Goal: Task Accomplishment & Management: Use online tool/utility

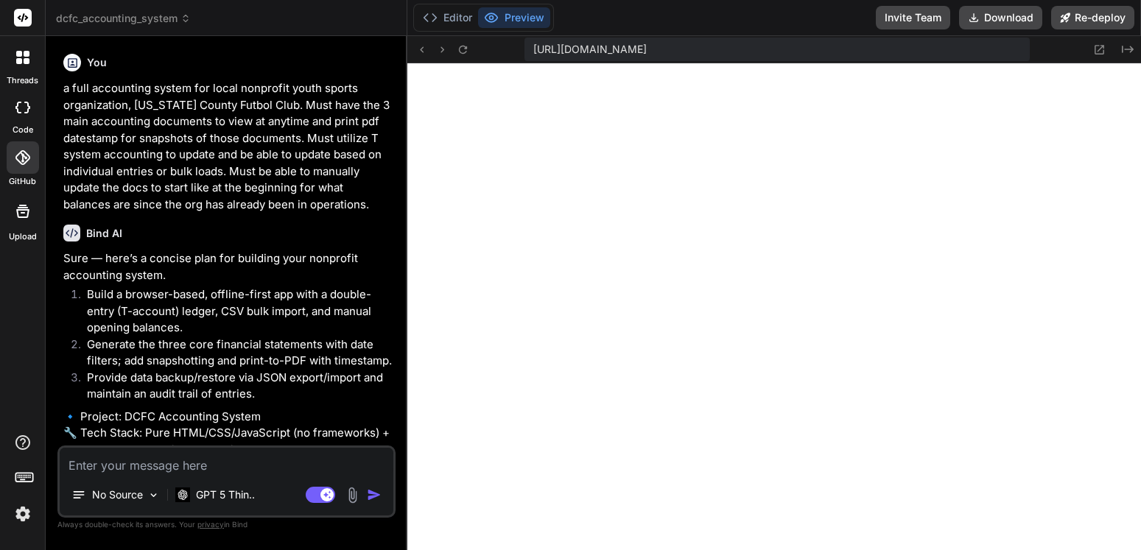
click at [175, 464] on textarea at bounding box center [227, 461] width 334 height 27
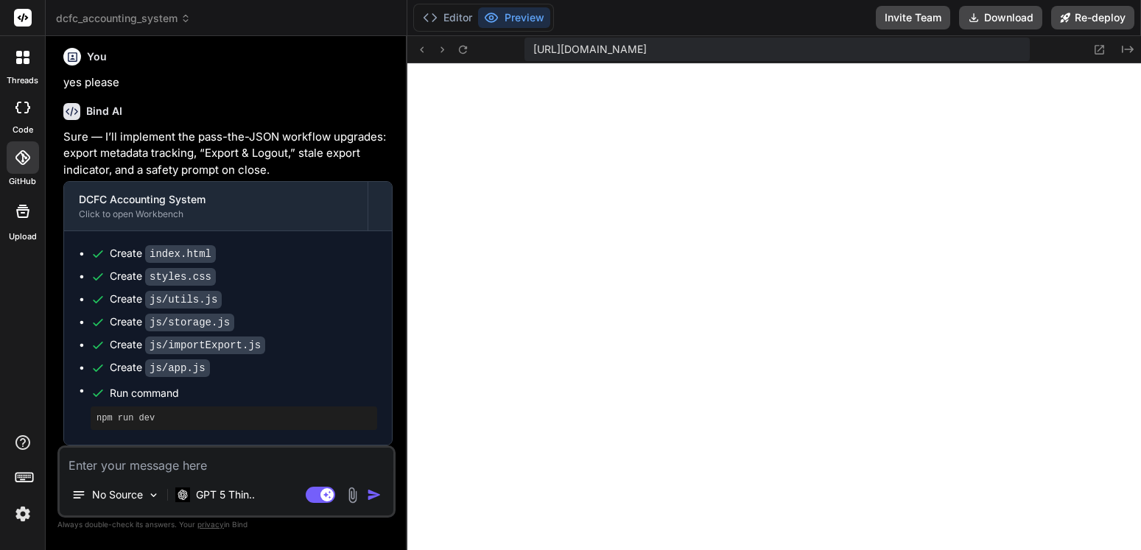
scroll to position [2715, 0]
type textarea "p"
type textarea "x"
type textarea "pe"
type textarea "x"
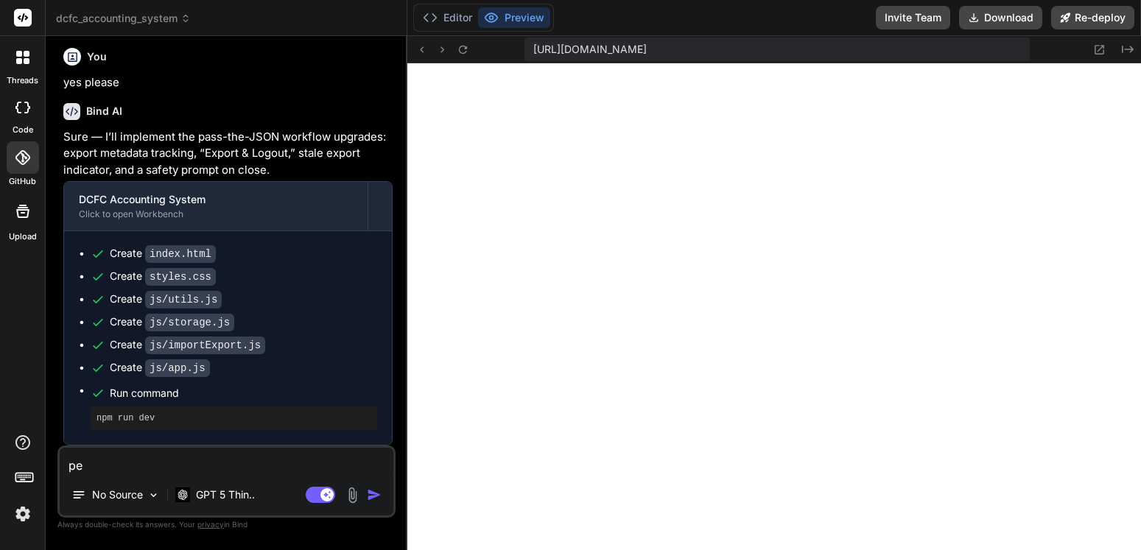
type textarea "per"
type textarea "x"
type textarea "perf"
type textarea "x"
type textarea "perfe"
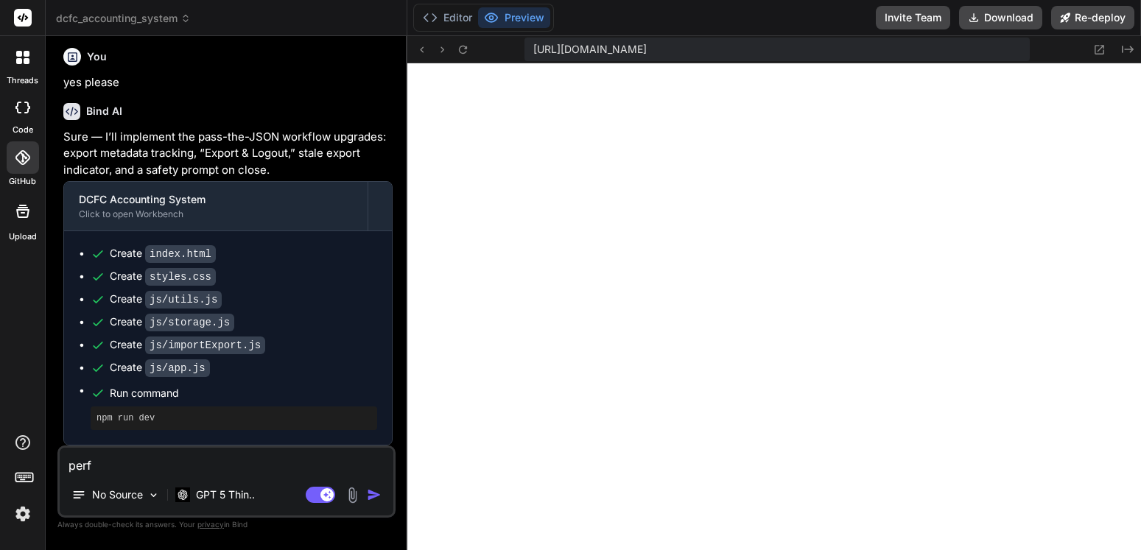
type textarea "x"
type textarea "perfec"
type textarea "x"
type textarea "perfect"
type textarea "x"
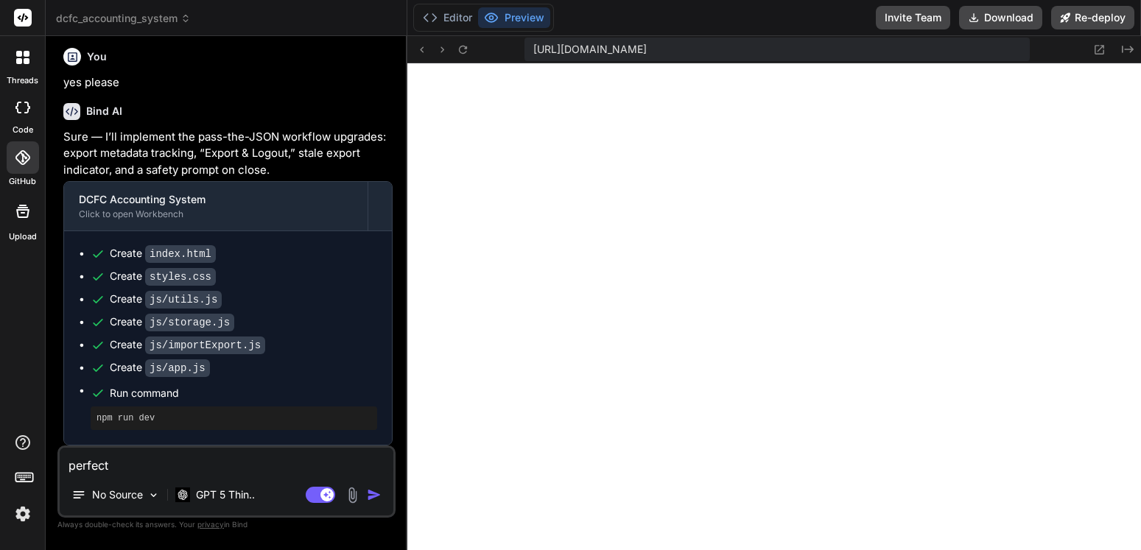
type textarea "perfect"
type textarea "x"
type textarea "perfect n"
type textarea "x"
type textarea "perfect no"
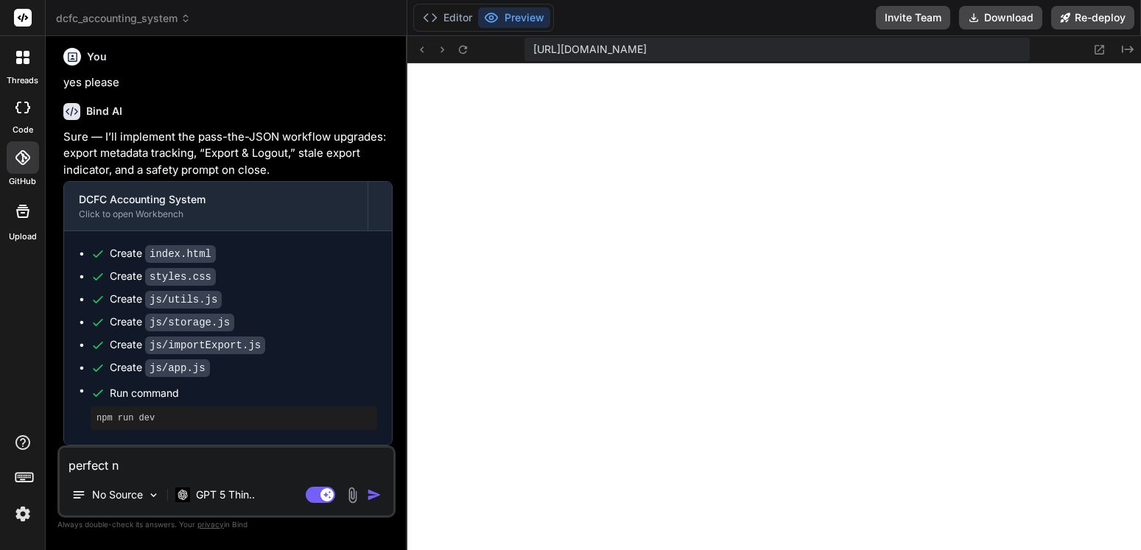
type textarea "x"
type textarea "perfect now"
type textarea "x"
type textarea "perfect now"
type textarea "x"
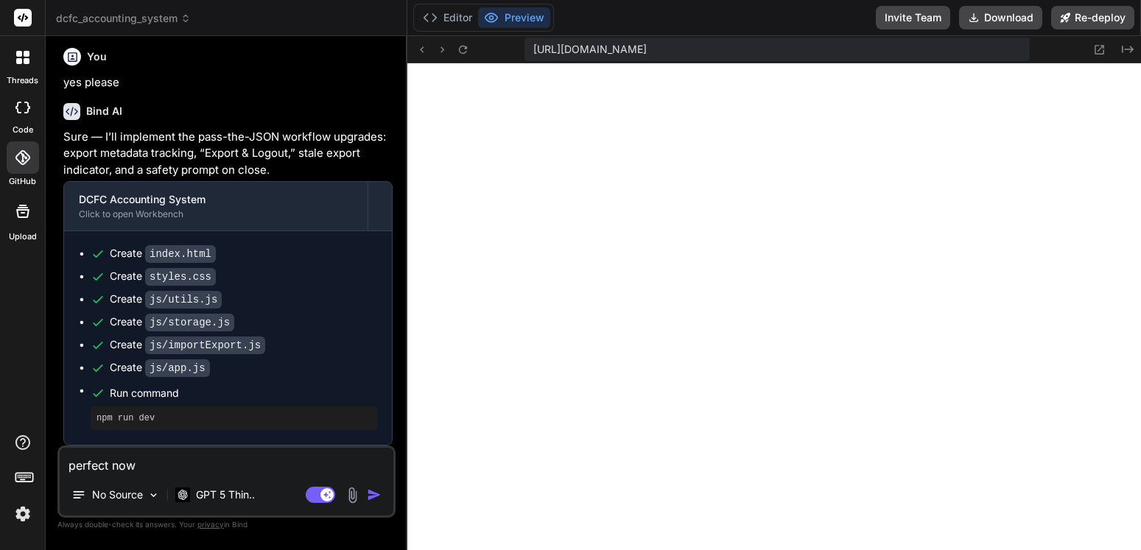
type textarea "perfect now t"
type textarea "x"
type textarea "perfect now th"
type textarea "x"
type textarea "perfect now thi"
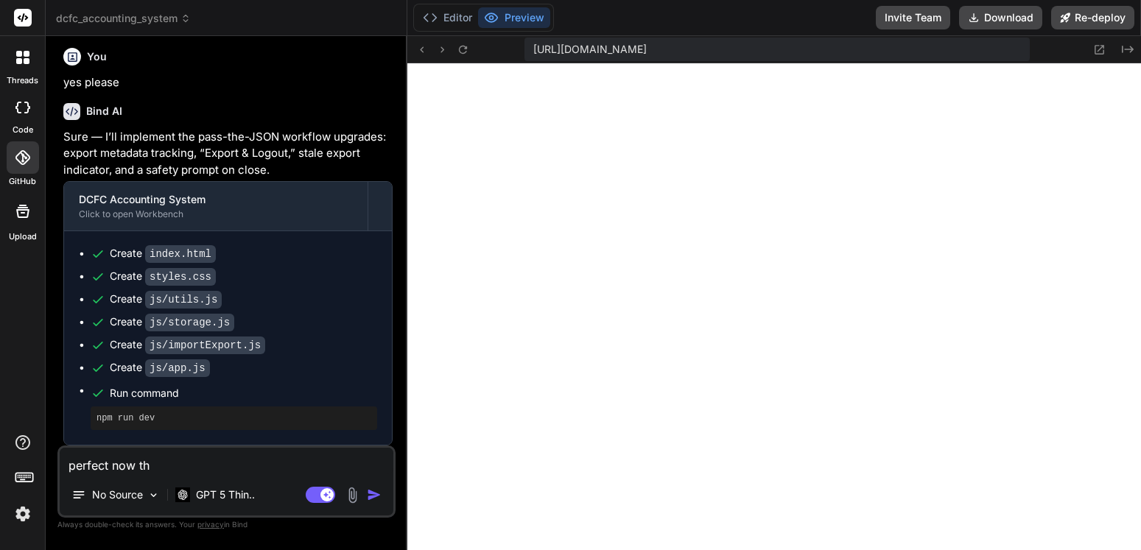
type textarea "x"
type textarea "perfect now this"
type textarea "x"
type textarea "perfect now this"
type textarea "x"
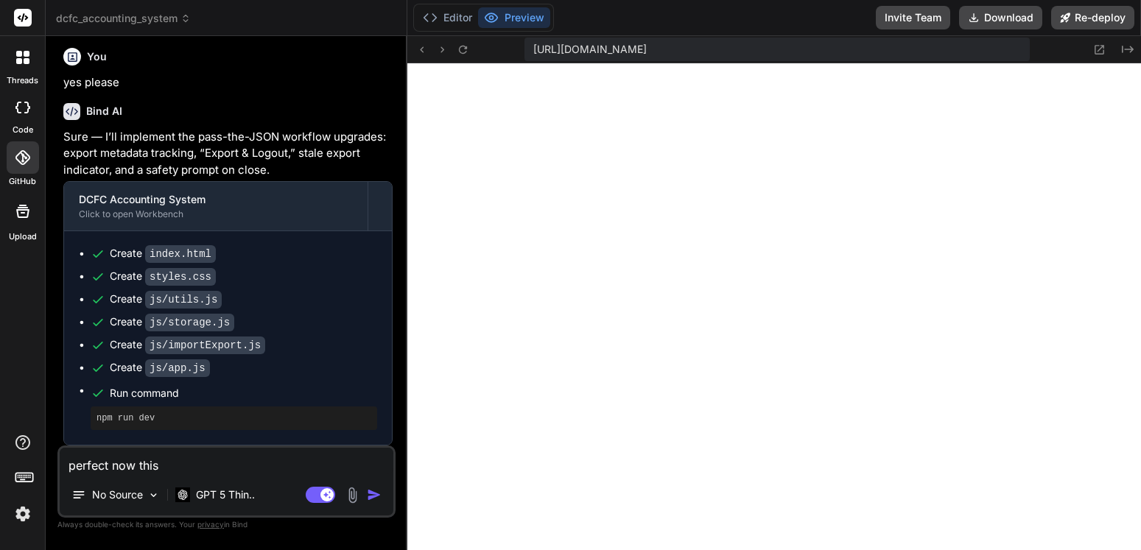
type textarea "perfect now this n"
type textarea "x"
type textarea "perfect now this ne"
type textarea "x"
type textarea "perfect now this nee"
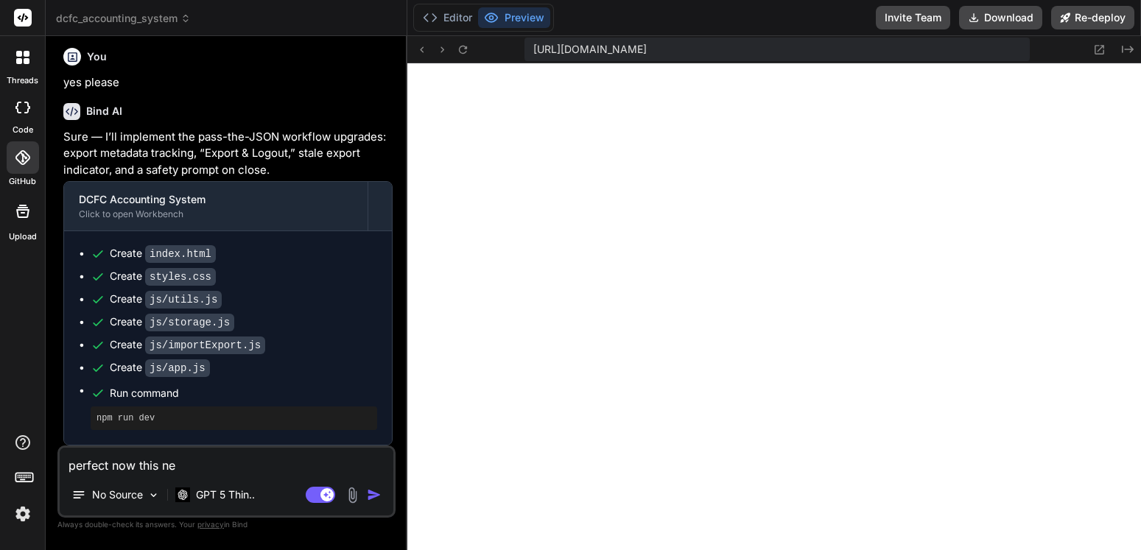
type textarea "x"
type textarea "perfect now this need"
type textarea "x"
type textarea "perfect now this needs"
type textarea "x"
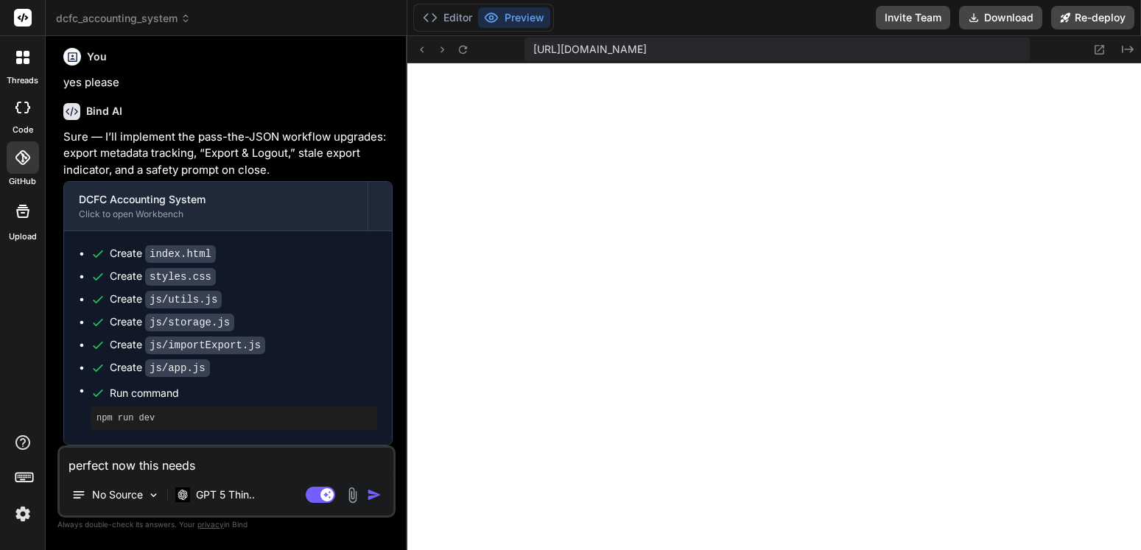
type textarea "perfect now this needs"
type textarea "x"
type textarea "perfect now this needs a"
type textarea "x"
type textarea "perfect now this needs an"
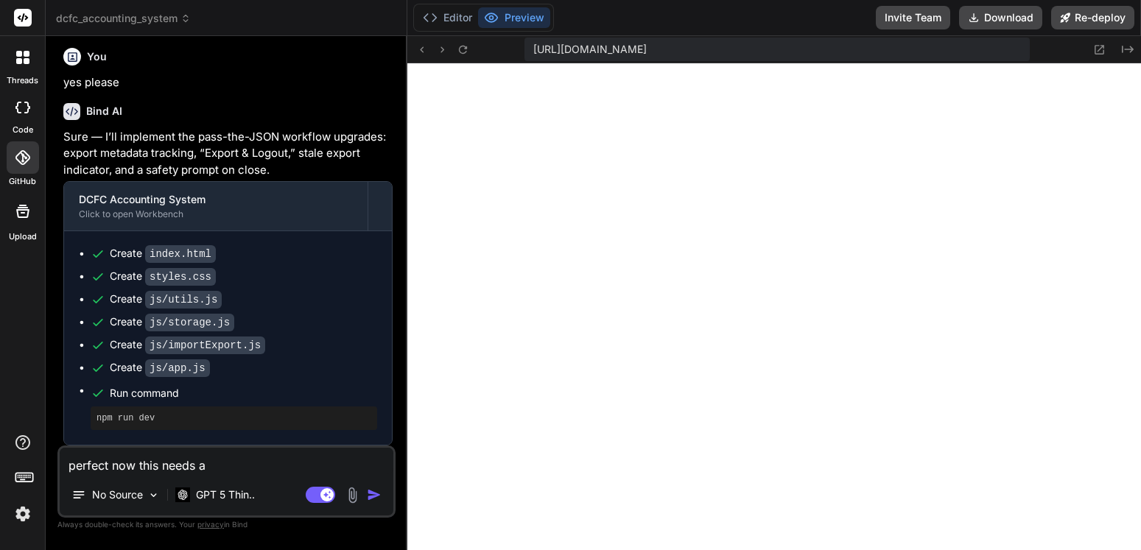
type textarea "x"
type textarea "perfect now this needs an"
type textarea "x"
type textarea "perfect now this needs an e"
type textarea "x"
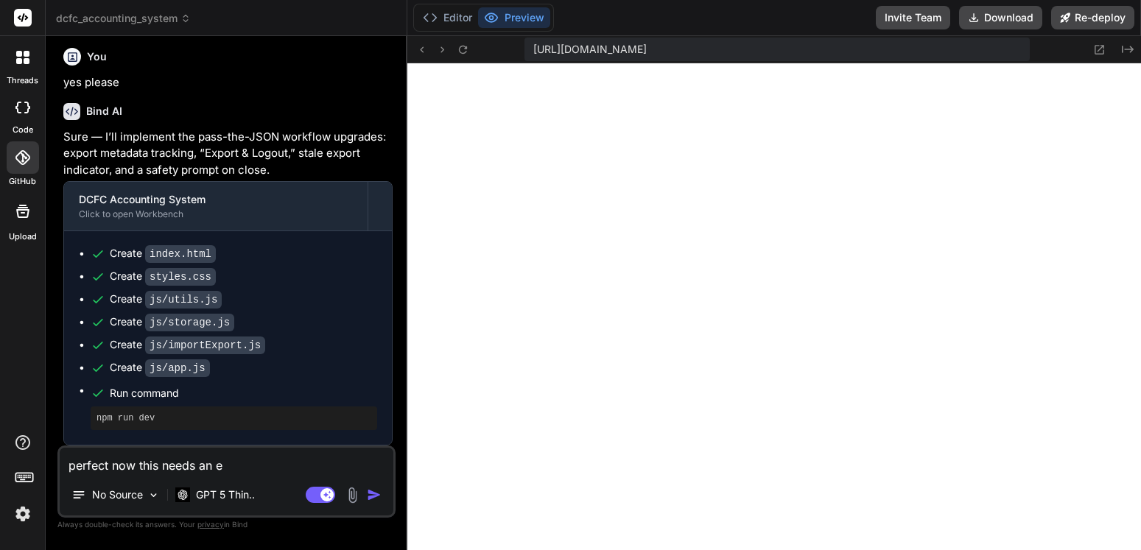
type textarea "perfect now this needs an eq"
type textarea "x"
type textarea "perfect now this needs an equ"
type textarea "x"
type textarea "perfect now this needs an equi"
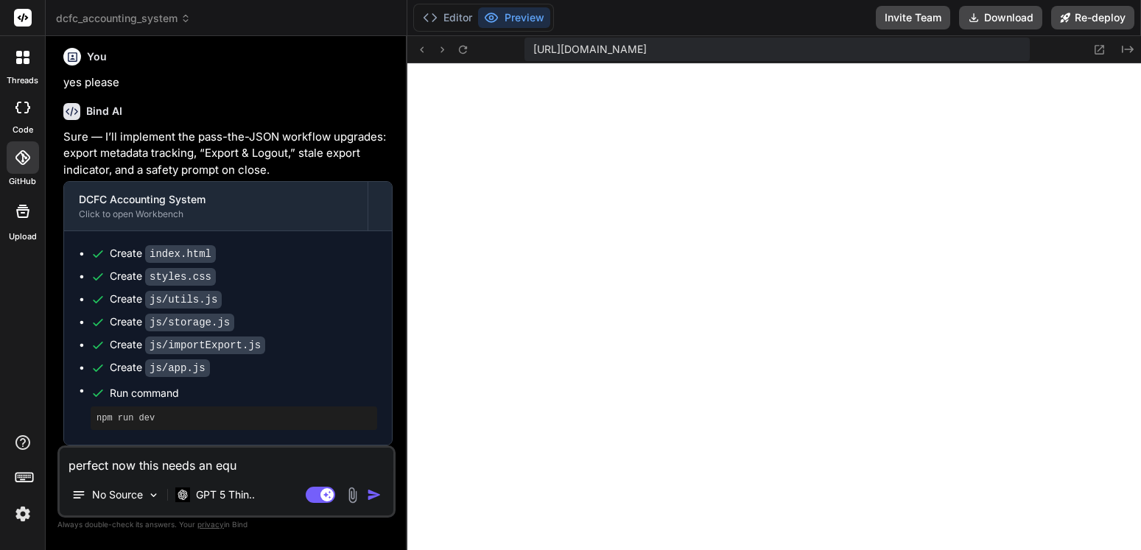
type textarea "x"
type textarea "perfect now this needs an equit"
type textarea "x"
type textarea "perfect now this needs an equity"
type textarea "x"
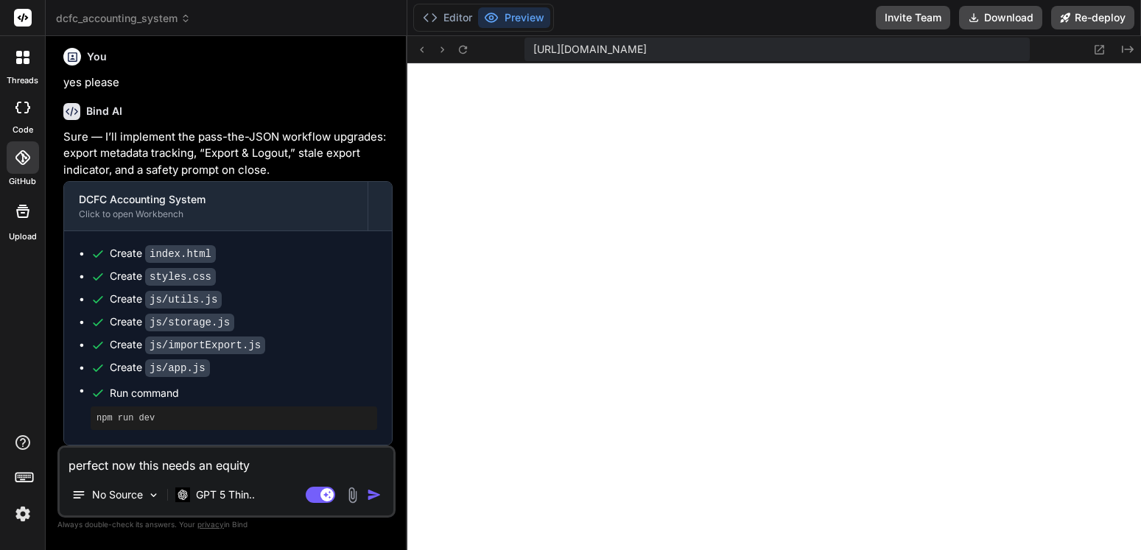
type textarea "perfect now this needs an equity"
type textarea "x"
type textarea "perfect now this needs an equity s"
type textarea "x"
type textarea "perfect now this needs an equity se"
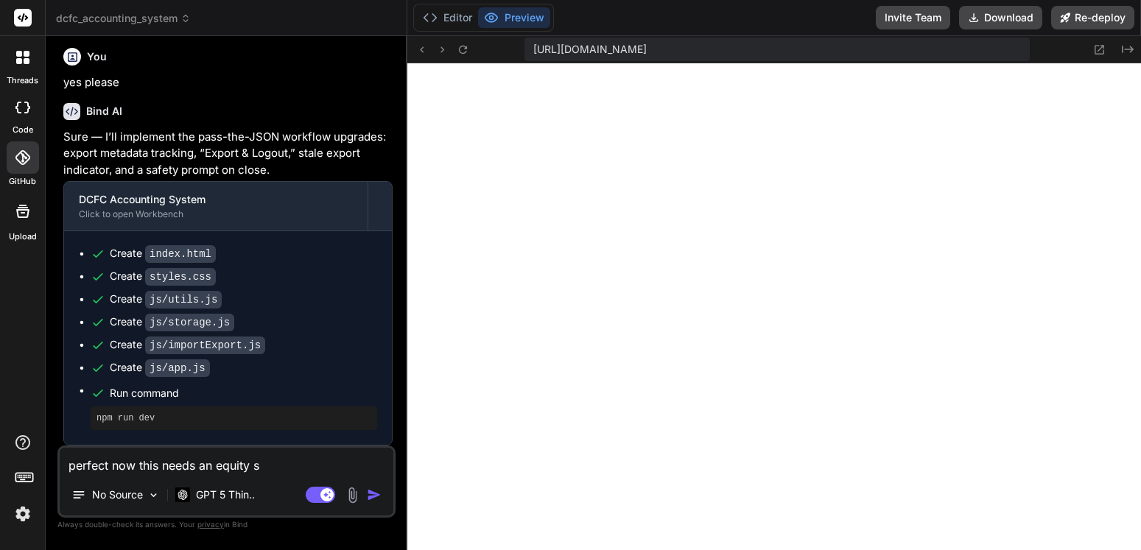
type textarea "x"
type textarea "perfect now this needs an equity sec"
type textarea "x"
type textarea "perfect now this needs an equity sect"
type textarea "x"
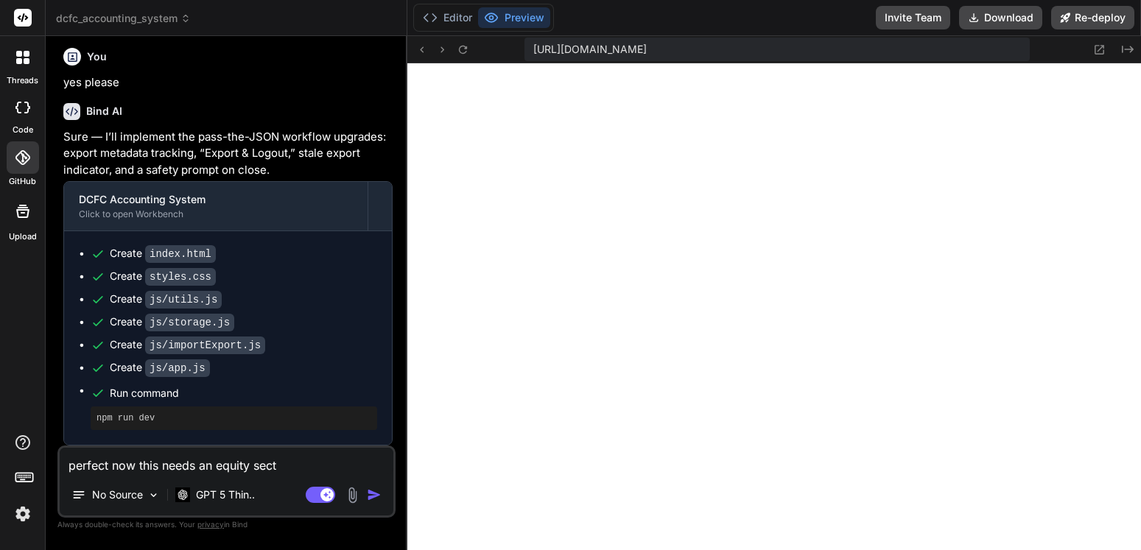
type textarea "perfect now this needs an equity secti"
type textarea "x"
type textarea "perfect now this needs an equity sectio"
type textarea "x"
type textarea "perfect now this needs an equity section"
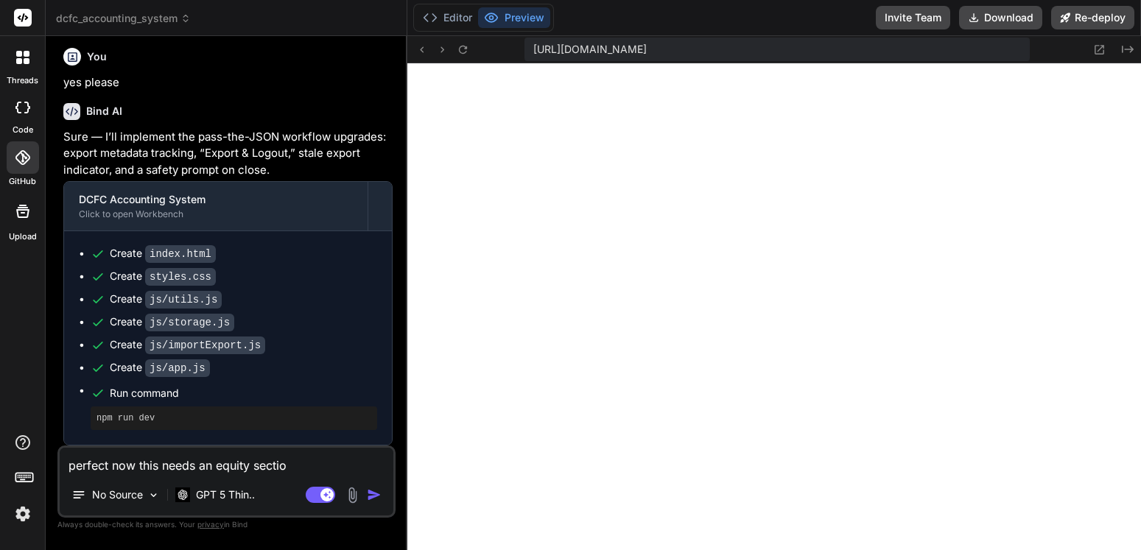
type textarea "x"
type textarea "perfect now this needs an equity section"
type textarea "x"
type textarea "perfect now this needs an equity section o"
type textarea "x"
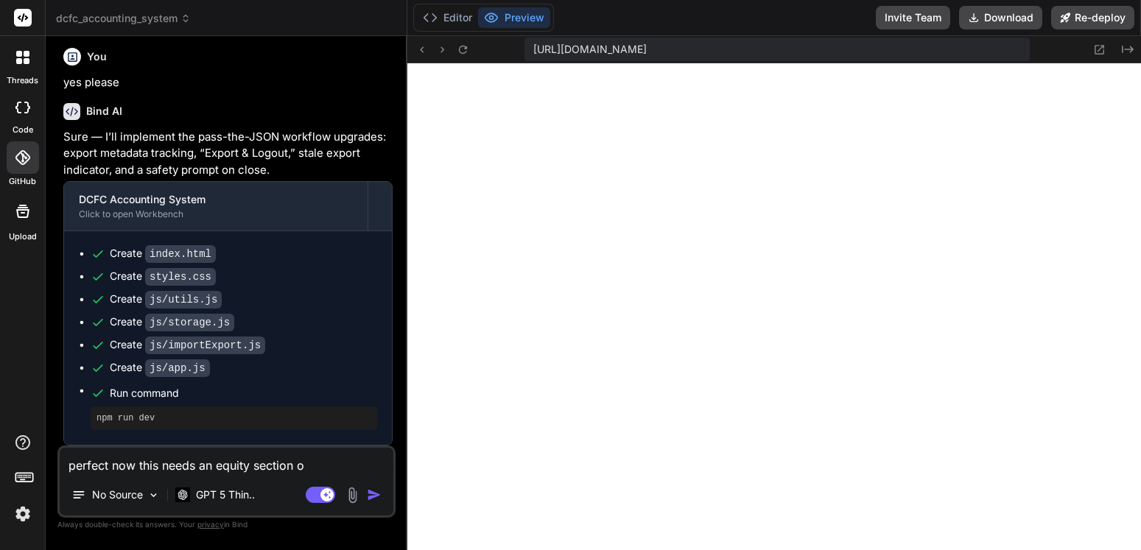
type textarea "perfect now this needs an equity section o"
type textarea "x"
type textarea "perfect now this needs an equity section o t"
type textarea "x"
type textarea "perfect now this needs an equity section o th"
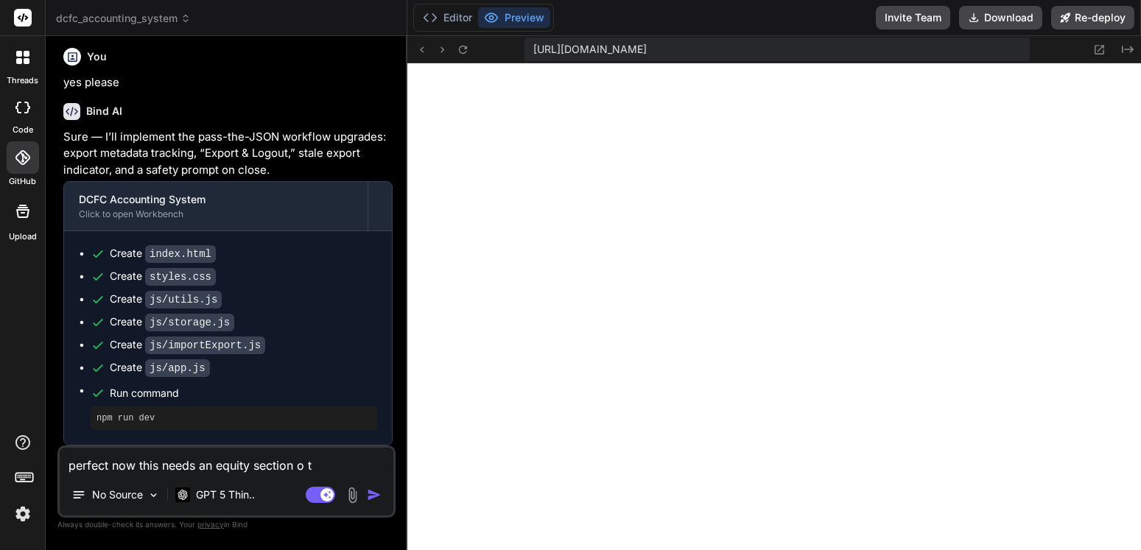
type textarea "x"
type textarea "perfect now this needs an equity section o the"
type textarea "x"
type textarea "perfect now this needs an equity section o the"
type textarea "x"
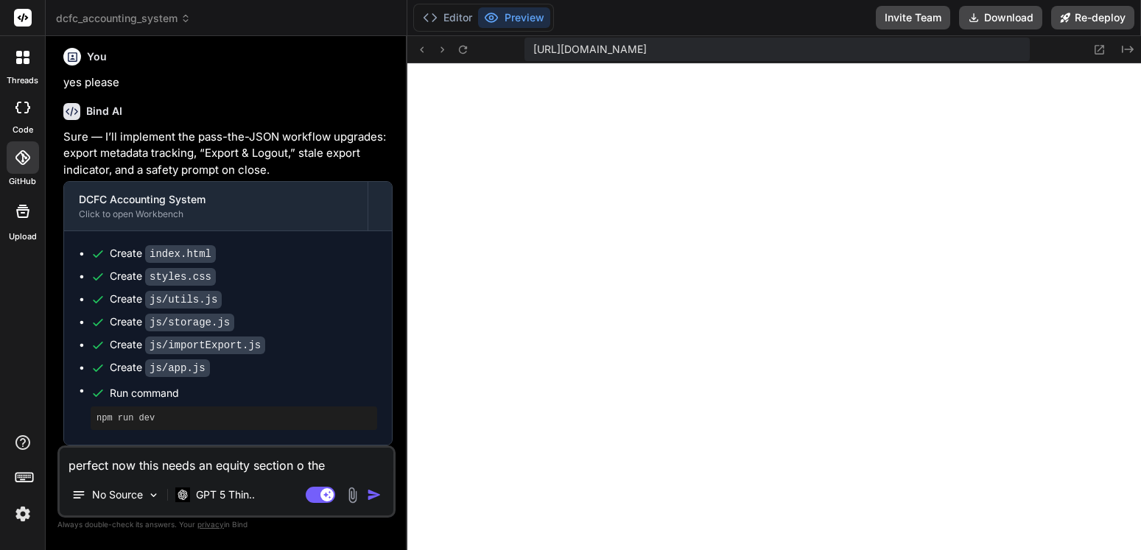
type textarea "perfect now this needs an equity section o the"
type textarea "x"
type textarea "perfect now this needs an equity section o th"
type textarea "x"
type textarea "perfect now this needs an equity section o t"
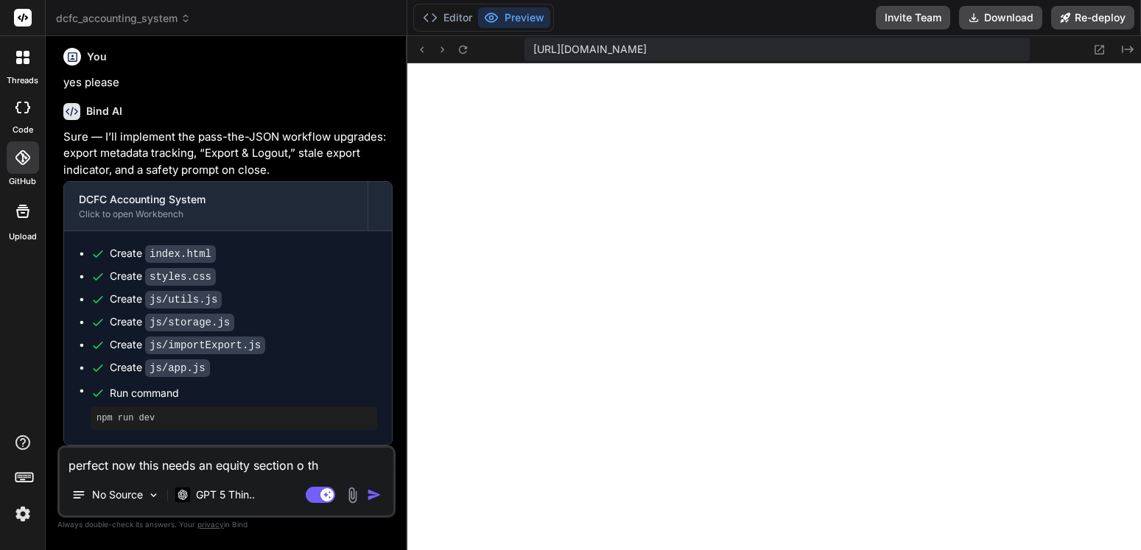
type textarea "x"
type textarea "perfect now this needs an equity section o"
type textarea "x"
type textarea "perfect now this needs an equity section o"
type textarea "x"
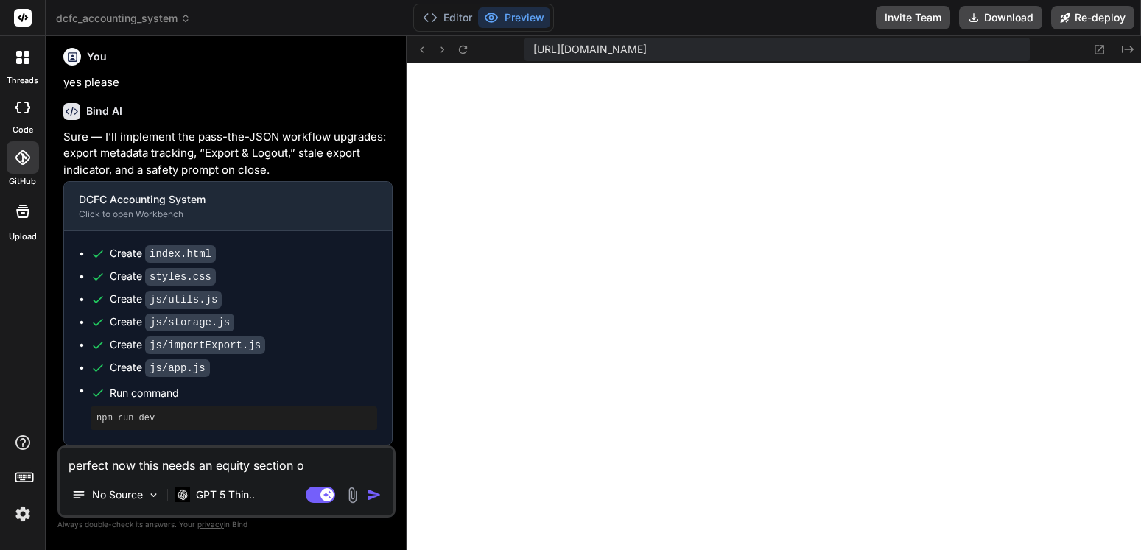
type textarea "perfect now this needs an equity section on"
type textarea "x"
type textarea "perfect now this needs an equity section on"
type textarea "x"
type textarea "perfect now this needs an equity section on t"
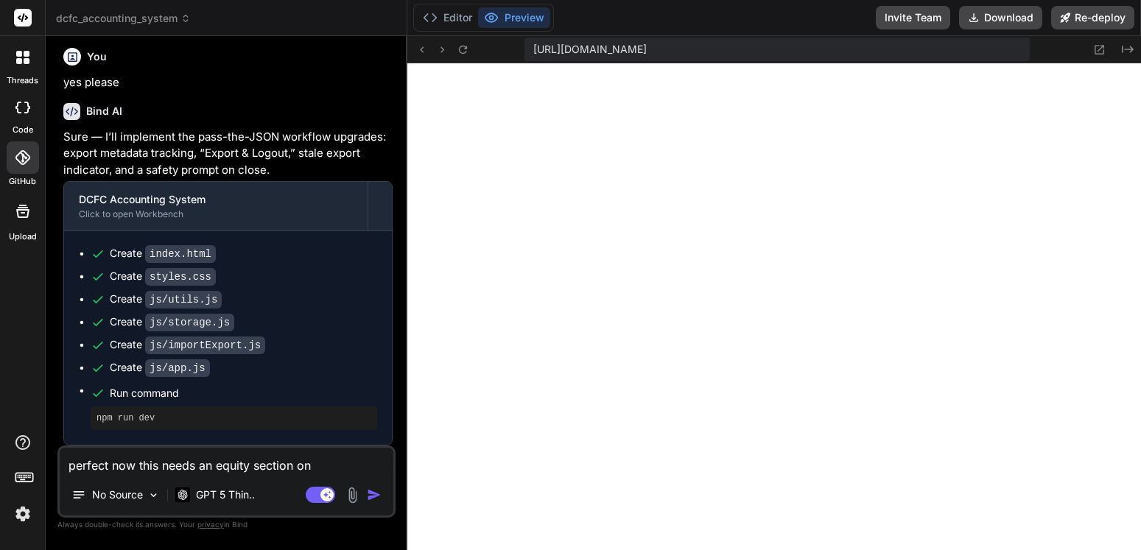
type textarea "x"
type textarea "perfect now this needs an equity section on th"
type textarea "x"
type textarea "perfect now this needs an equity section on the"
type textarea "x"
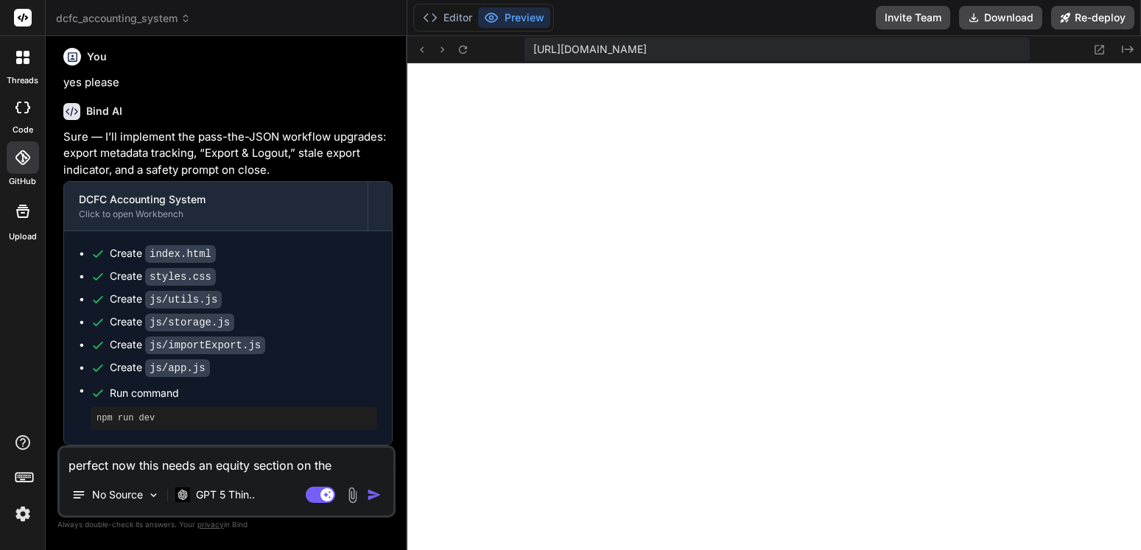
type textarea "perfect now this needs an equity section on the"
type textarea "x"
type textarea "perfect now this needs an equity section on the r"
type textarea "x"
type textarea "perfect now this needs an equity section on the ri"
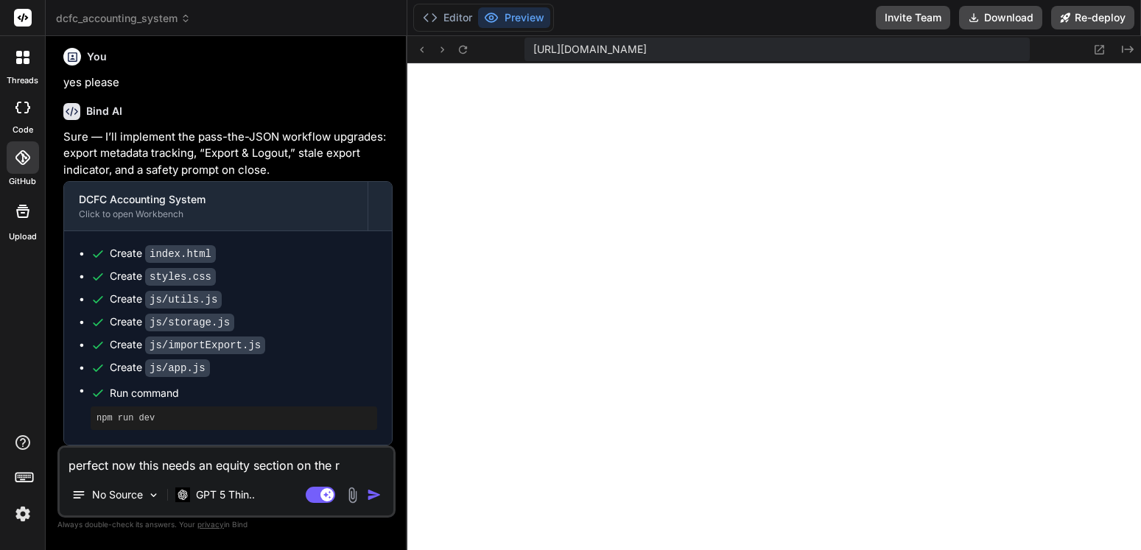
type textarea "x"
type textarea "perfect now this needs an equity section on the rig"
type textarea "x"
type textarea "perfect now this needs an equity section on the righ"
type textarea "x"
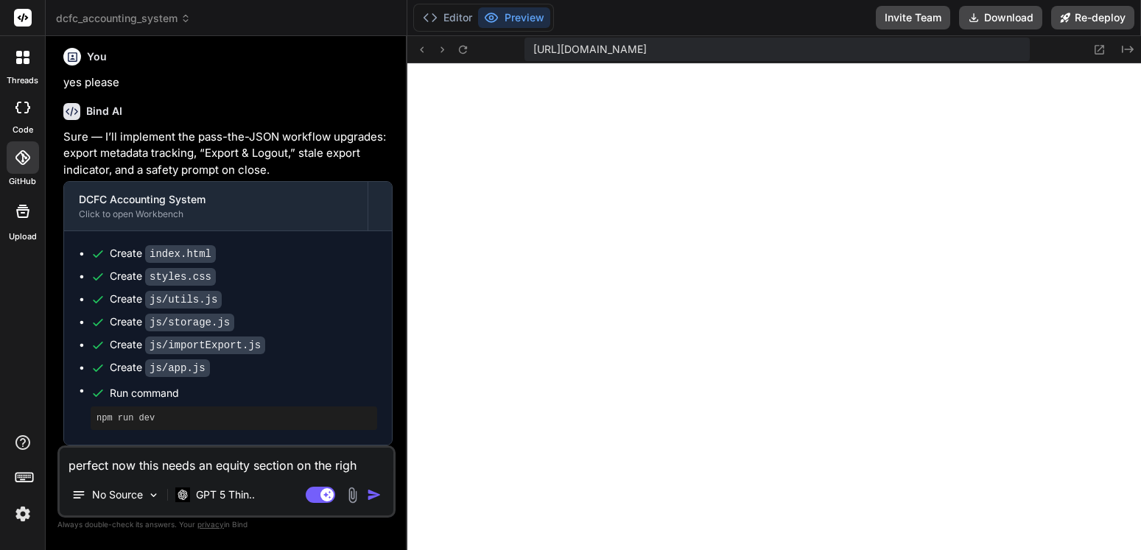
type textarea "perfect now this needs an equity section on the right"
type textarea "x"
type textarea "perfect now this needs an equity section on the right"
type textarea "x"
type textarea "perfect now this needs an equity section on the right s"
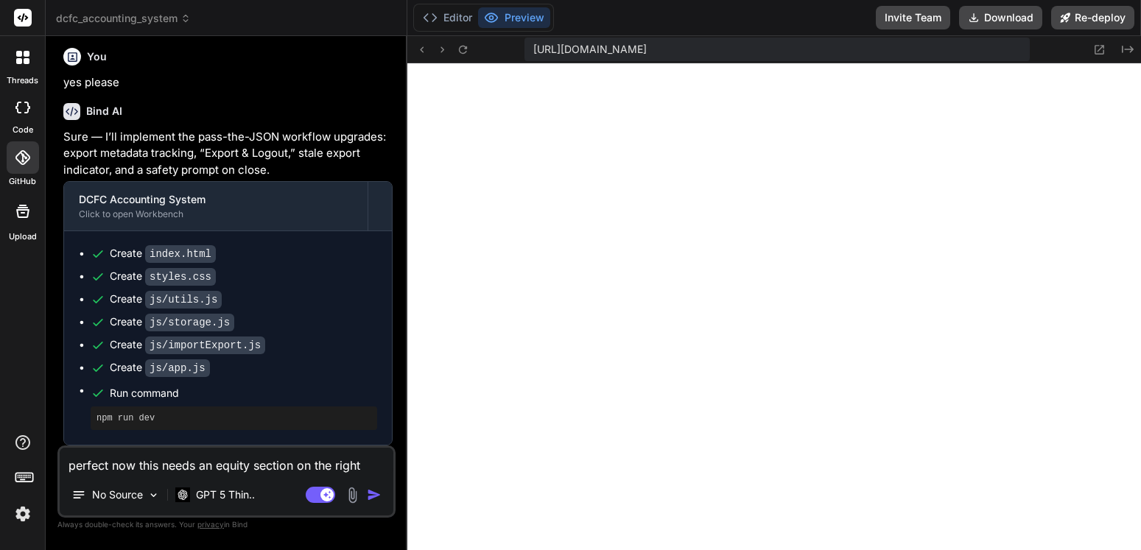
type textarea "x"
type textarea "perfect now this needs an equity section on the right si"
type textarea "x"
type textarea "perfect now this needs an equity section on the right sid"
type textarea "x"
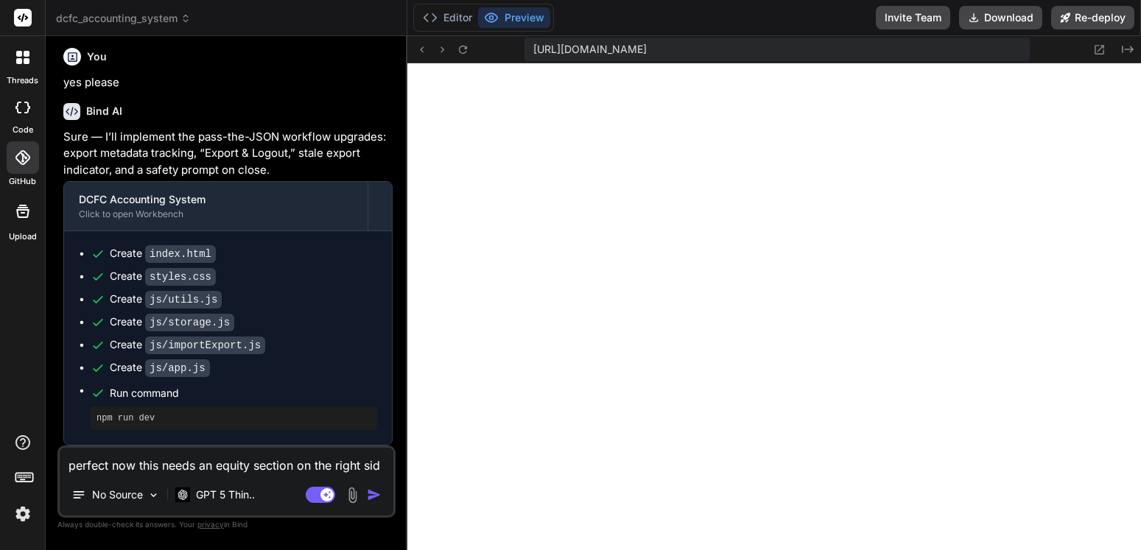
type textarea "perfect now this needs an equity section on the right side"
type textarea "x"
type textarea "perfect now this needs an equity section on the right side"
type textarea "x"
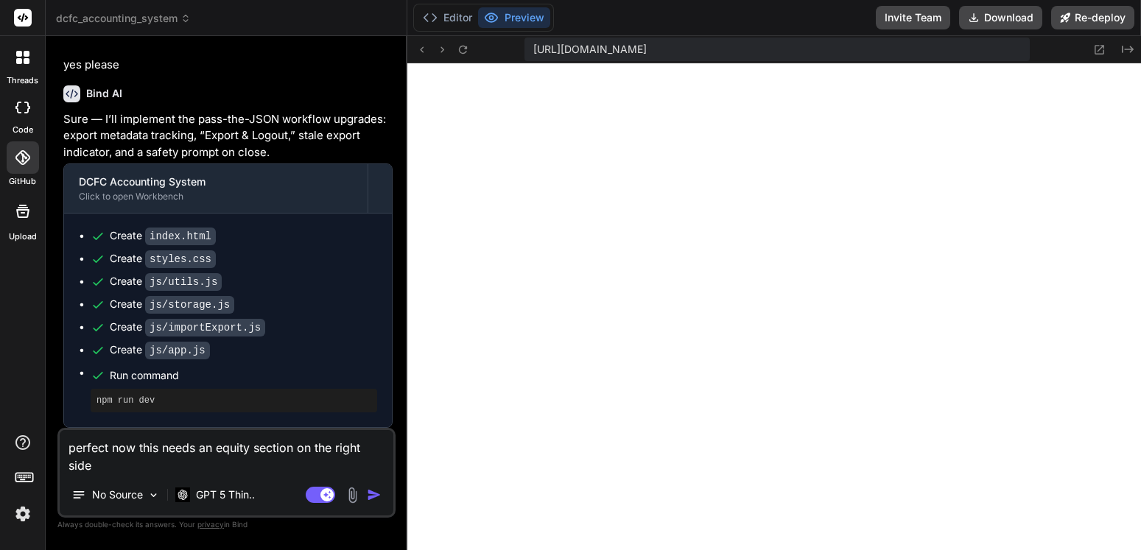
type textarea "perfect now this needs an equity section on the right side o"
type textarea "x"
type textarea "perfect now this needs an equity section on the right side of"
type textarea "x"
type textarea "perfect now this needs an equity section on the right side of"
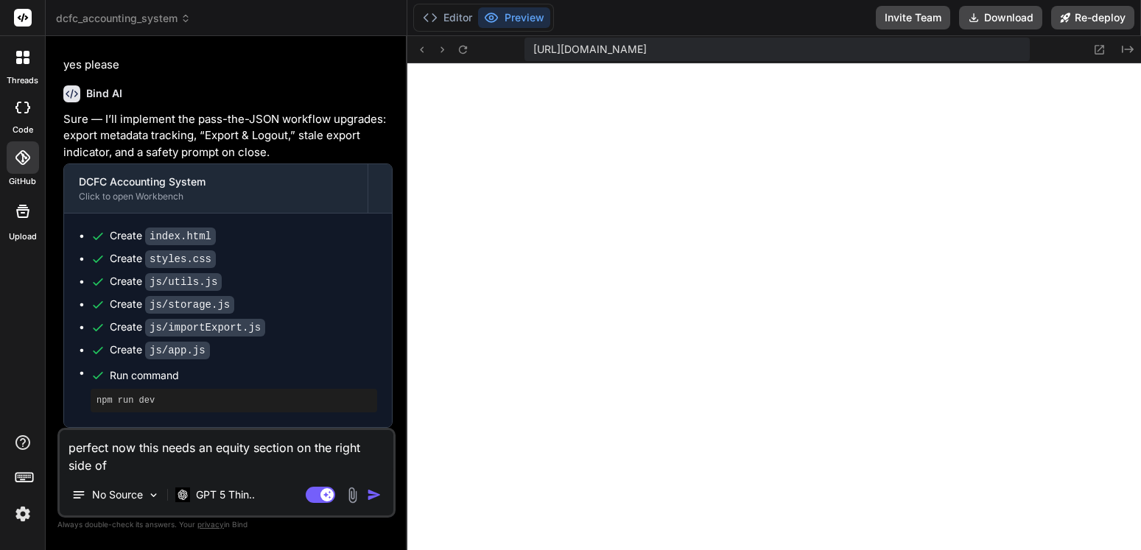
type textarea "x"
type textarea "perfect now this needs an equity section on the right side of t"
type textarea "x"
type textarea "perfect now this needs an equity section on the right side of th"
type textarea "x"
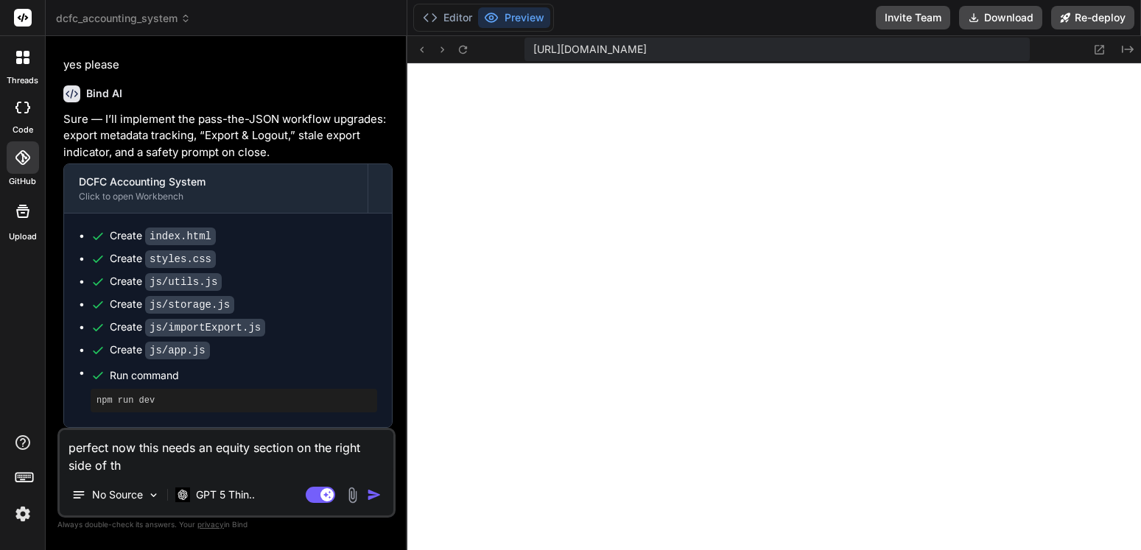
type textarea "perfect now this needs an equity section on the right side of the"
type textarea "x"
type textarea "perfect now this needs an equity section on the right side of the"
type textarea "x"
type textarea "perfect now this needs an equity section on the right side of the b"
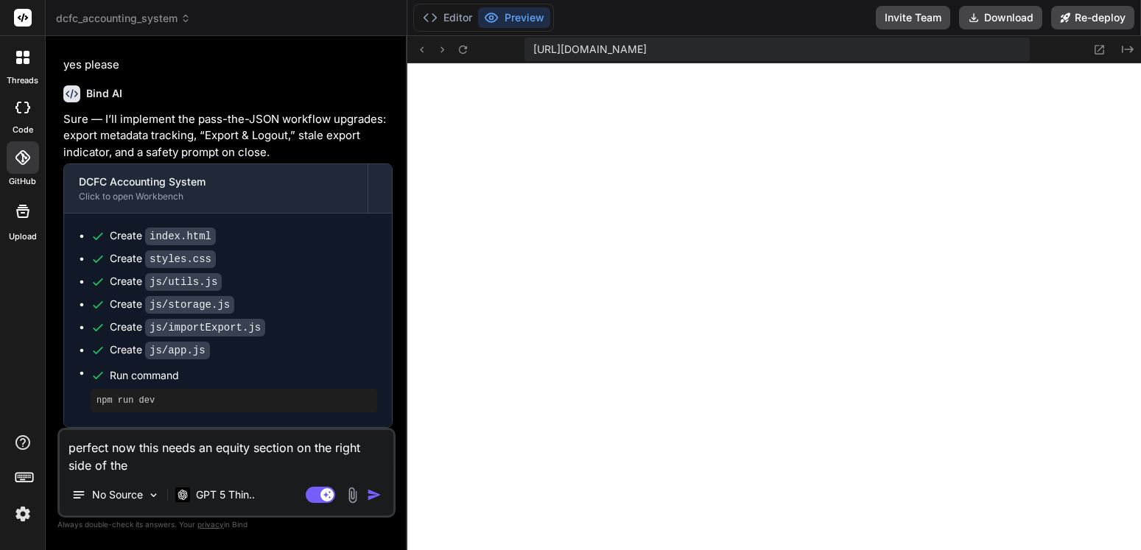
type textarea "x"
type textarea "perfect now this needs an equity section on the right side of the ba"
type textarea "x"
type textarea "perfect now this needs an equity section on the right side of the [MEDICAL_DATA]"
type textarea "x"
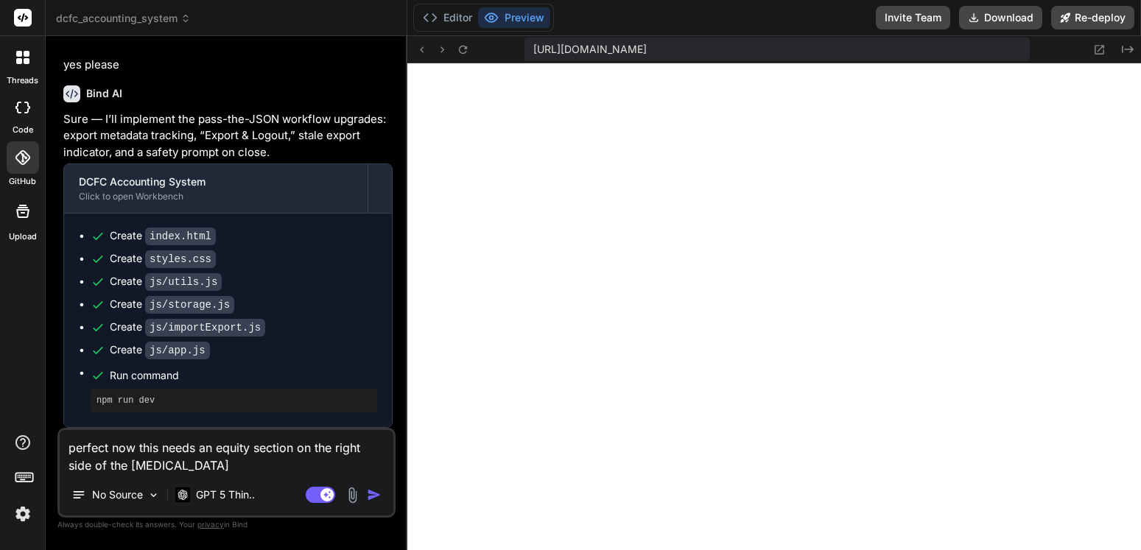
type textarea "perfect now this needs an equity section on the right side of the bala"
type textarea "x"
type textarea "perfect now this needs an equity section on the right side of the [PERSON_NAME]"
type textarea "x"
type textarea "perfect now this needs an equity section on the right side of the balanc"
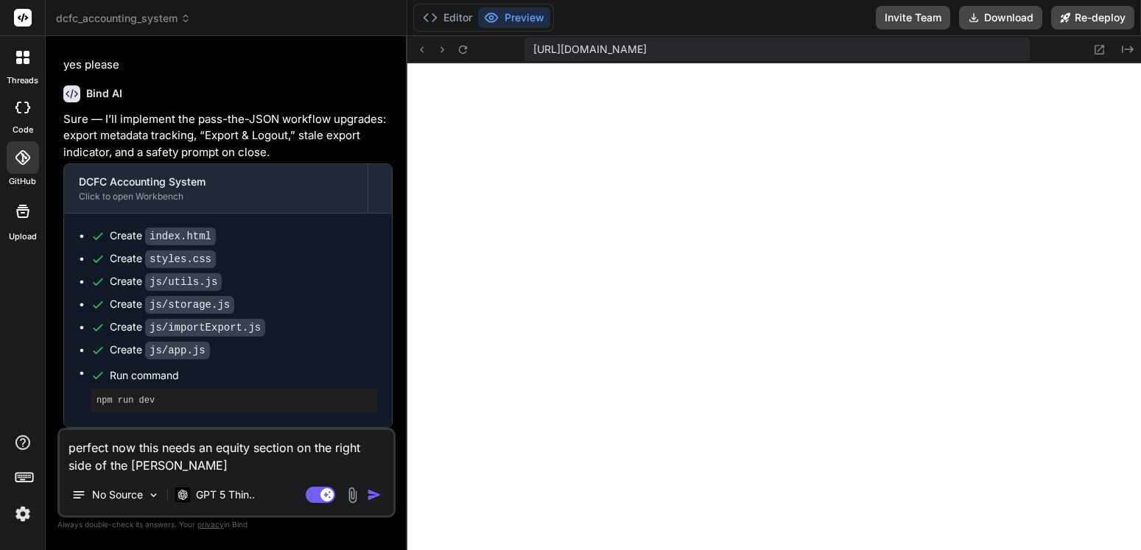
type textarea "x"
type textarea "perfect now this needs an equity section on the right side of the balance"
type textarea "x"
type textarea "perfect now this needs an equity section on the right side of the balance"
type textarea "x"
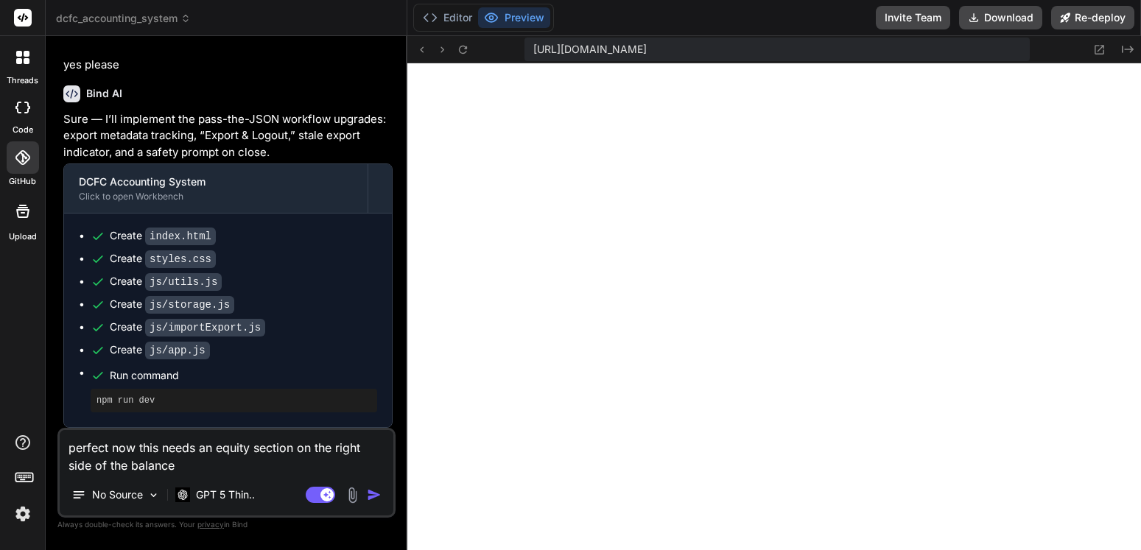
type textarea "perfect now this needs an equity section on the right side of the balance s"
type textarea "x"
type textarea "perfect now this needs an equity section on the right side of the balance sh"
type textarea "x"
type textarea "perfect now this needs an equity section on the right side of the balance she"
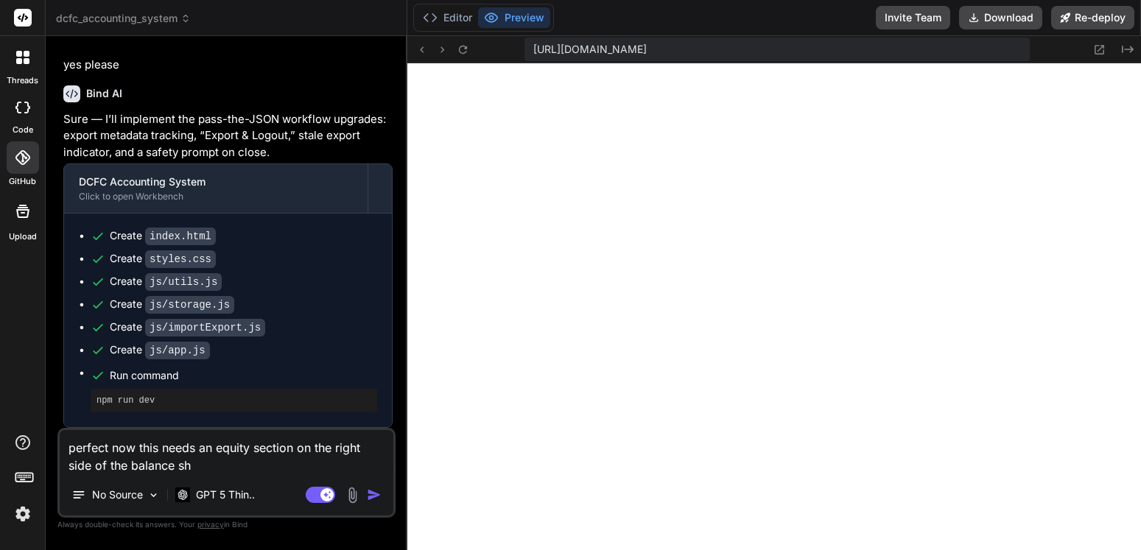
type textarea "x"
type textarea "perfect now this needs an equity section on the right side of the balance shee"
type textarea "x"
type textarea "perfect now this needs an equity section on the right side of the balance sheet"
type textarea "x"
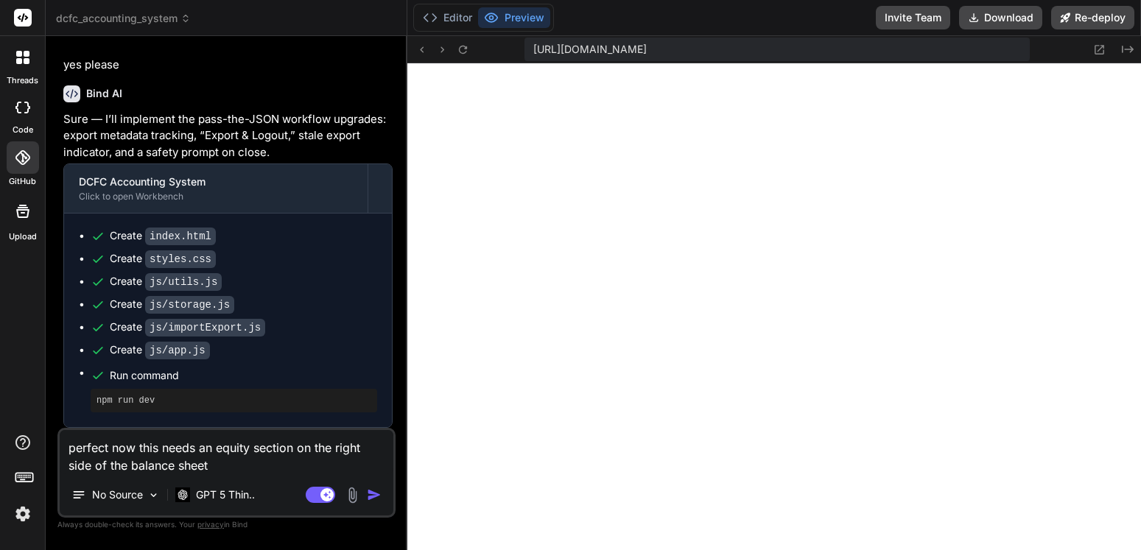
type textarea "perfect now this needs an equity section on the right side of the balance sheet"
type textarea "x"
type textarea "perfect now this needs an equity section on the right side of the balance sheet…"
type textarea "x"
type textarea "perfect now this needs an equity section on the right side of the balance sheet…"
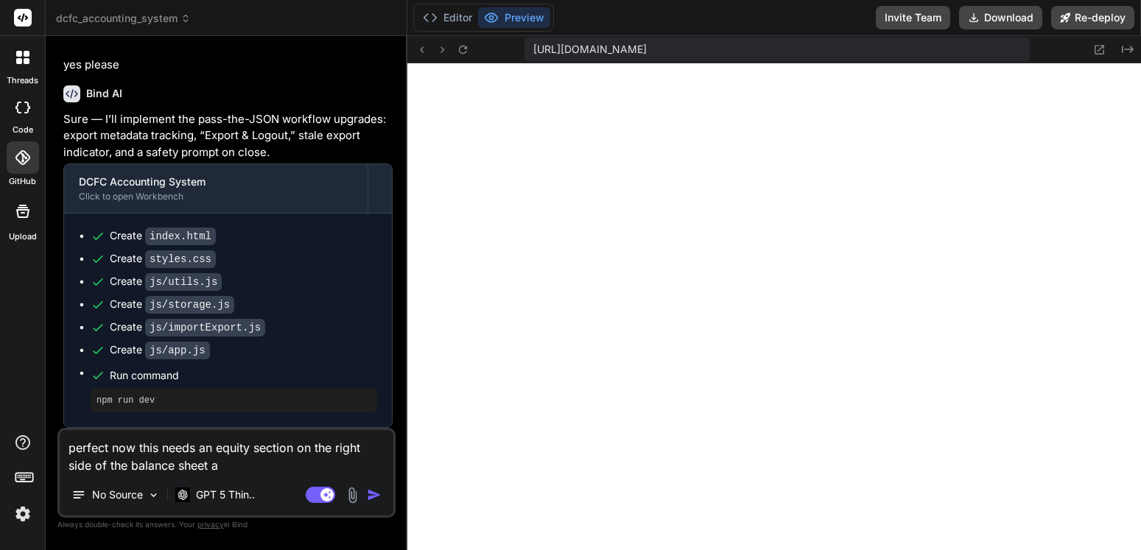
type textarea "x"
type textarea "perfect now this needs an equity section on the right side of the balance sheet…"
type textarea "x"
type textarea "perfect now this needs an equity section on the right side of the balance sheet…"
type textarea "x"
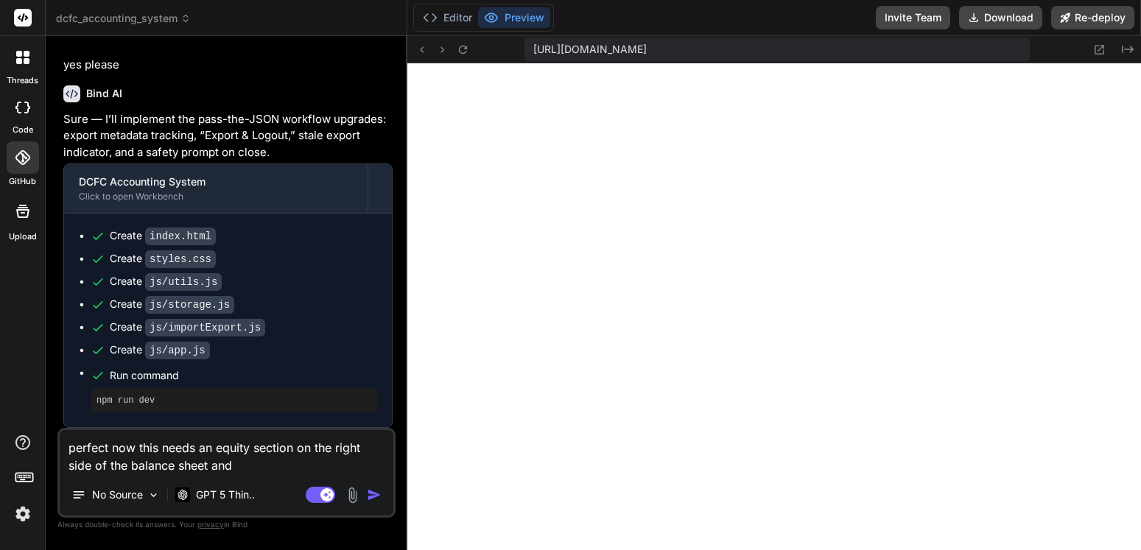
type textarea "perfect now this needs an equity section on the right side of the balance sheet…"
type textarea "x"
type textarea "perfect now this needs an equity section on the right side of the balance sheet…"
type textarea "x"
type textarea "perfect now this needs an equity section on the right side of the balance sheet…"
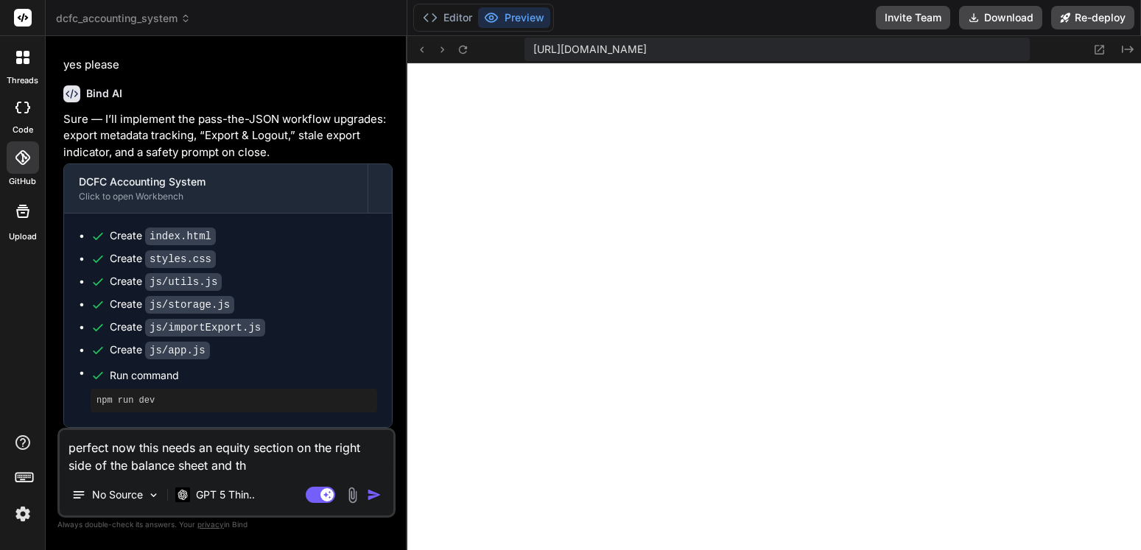
type textarea "x"
type textarea "perfect now this needs an equity section on the right side of the balance sheet…"
type textarea "x"
type textarea "perfect now this needs an equity section on the right side of the balance sheet…"
type textarea "x"
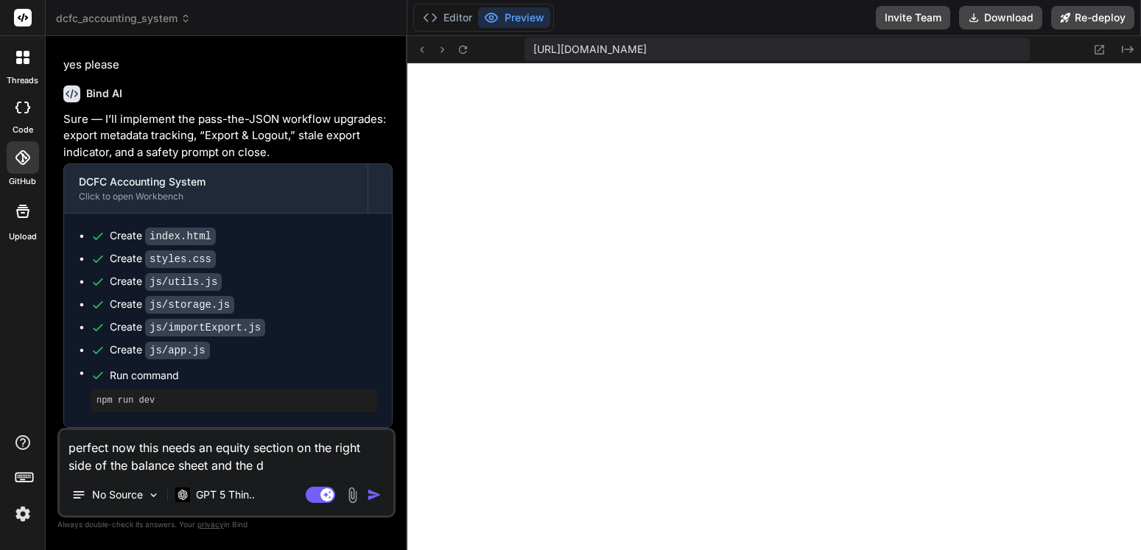
type textarea "perfect now this needs an equity section on the right side of the balance sheet…"
type textarea "x"
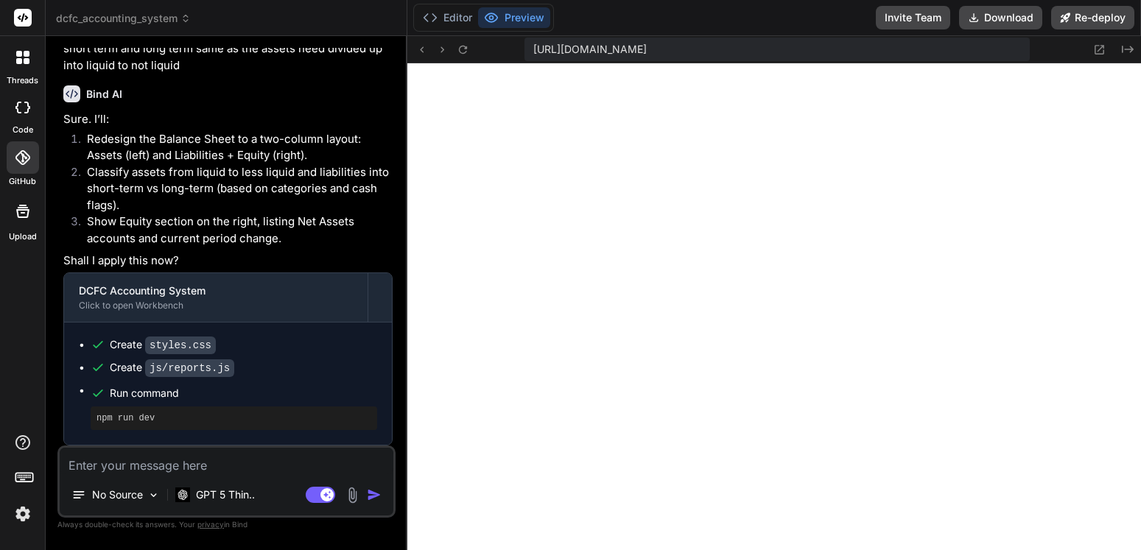
scroll to position [10038, 0]
click at [230, 466] on textarea at bounding box center [227, 461] width 334 height 27
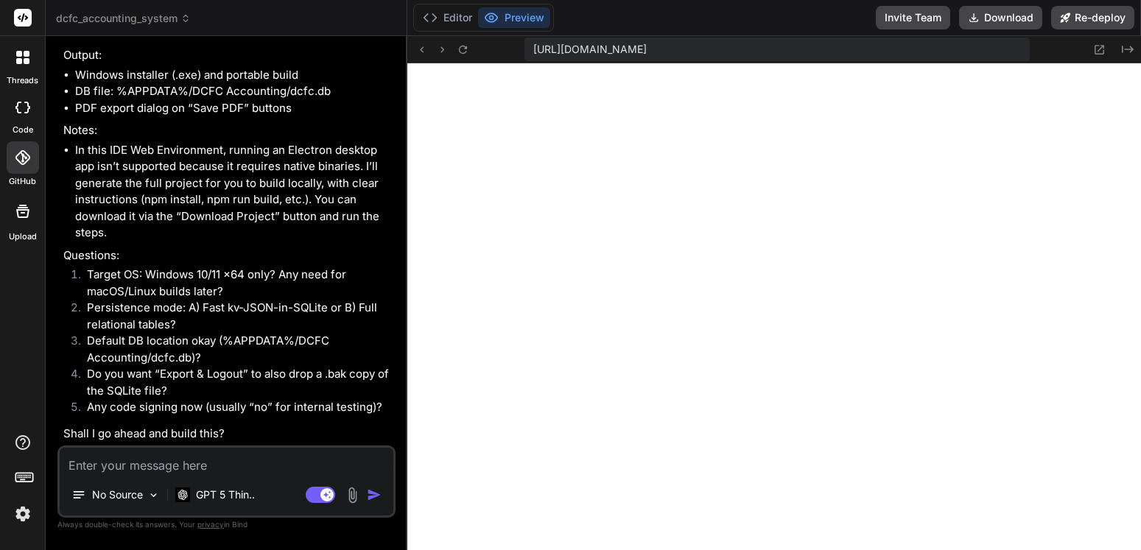
scroll to position [11251, 0]
click at [198, 460] on textarea at bounding box center [227, 461] width 334 height 27
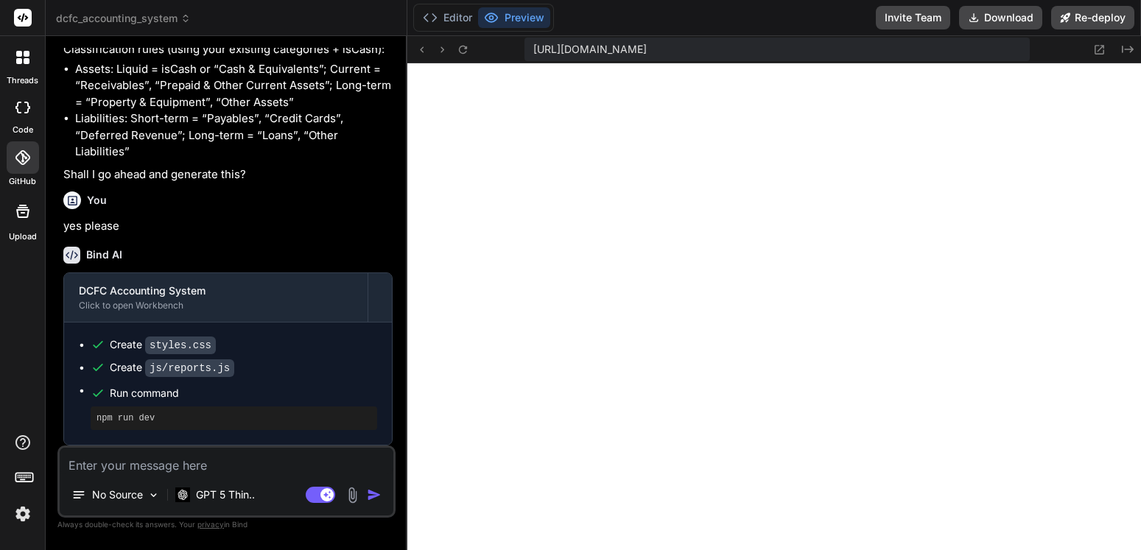
scroll to position [4156, 0]
click at [1101, 15] on button "Re-deploy" at bounding box center [1092, 18] width 83 height 24
click at [997, 27] on button "Download" at bounding box center [1000, 18] width 83 height 24
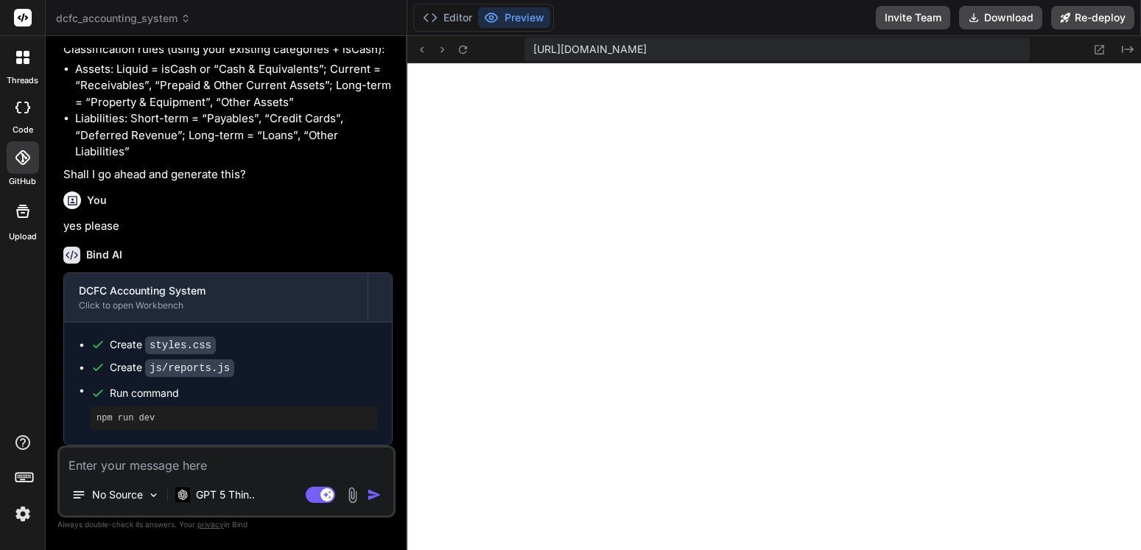
click at [178, 457] on textarea at bounding box center [227, 461] width 334 height 27
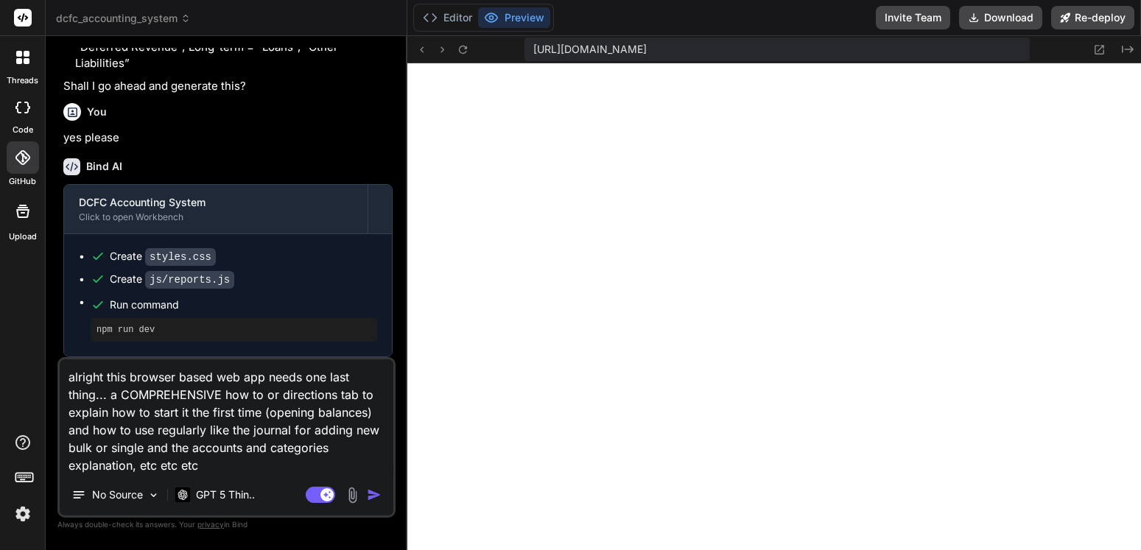
click at [370, 496] on img "button" at bounding box center [374, 495] width 15 height 15
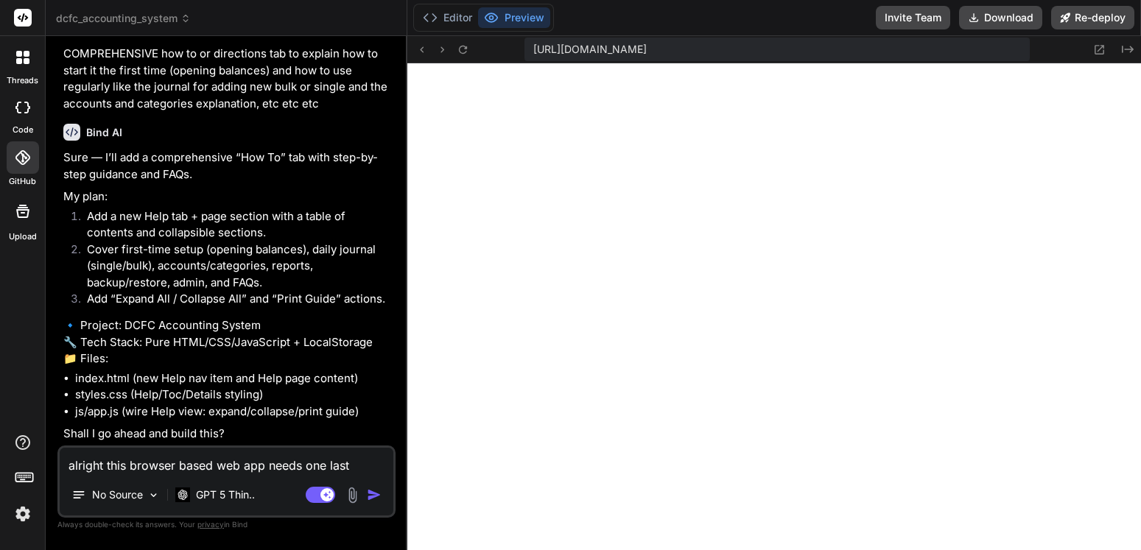
scroll to position [12529, 0]
click at [192, 463] on textarea "alright this browser based web app needs one last thing... a COMPREHENSIVE how …" at bounding box center [227, 461] width 334 height 27
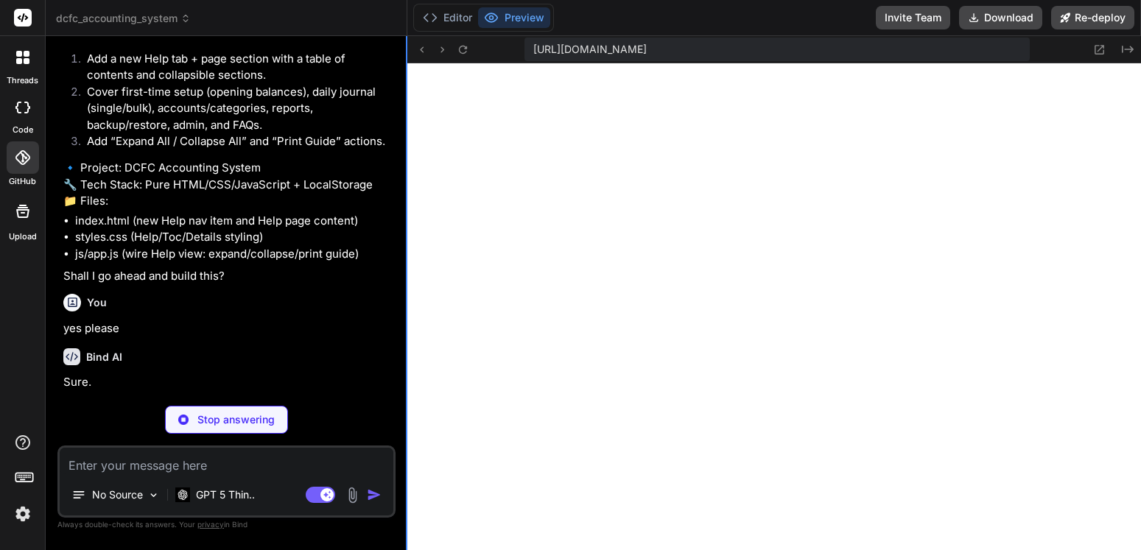
scroll to position [12667, 0]
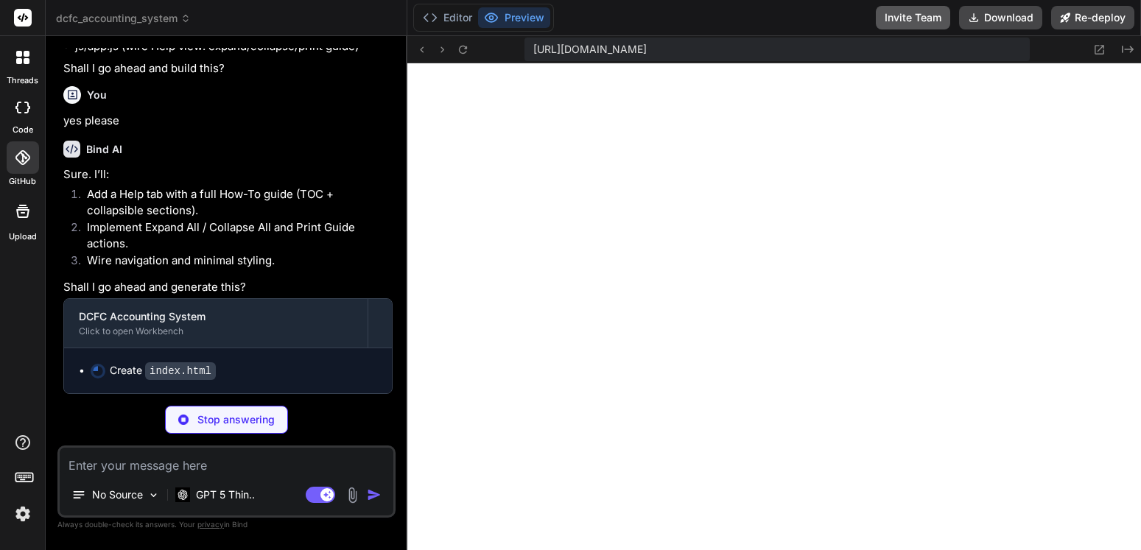
click at [915, 24] on button "Invite Team" at bounding box center [913, 18] width 74 height 24
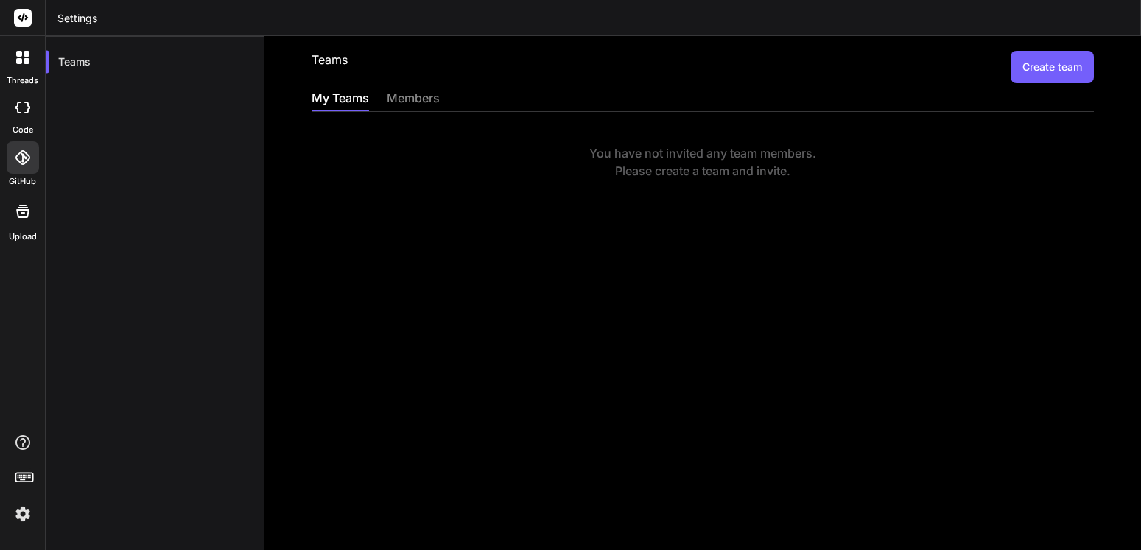
click at [407, 90] on div "members" at bounding box center [413, 99] width 53 height 21
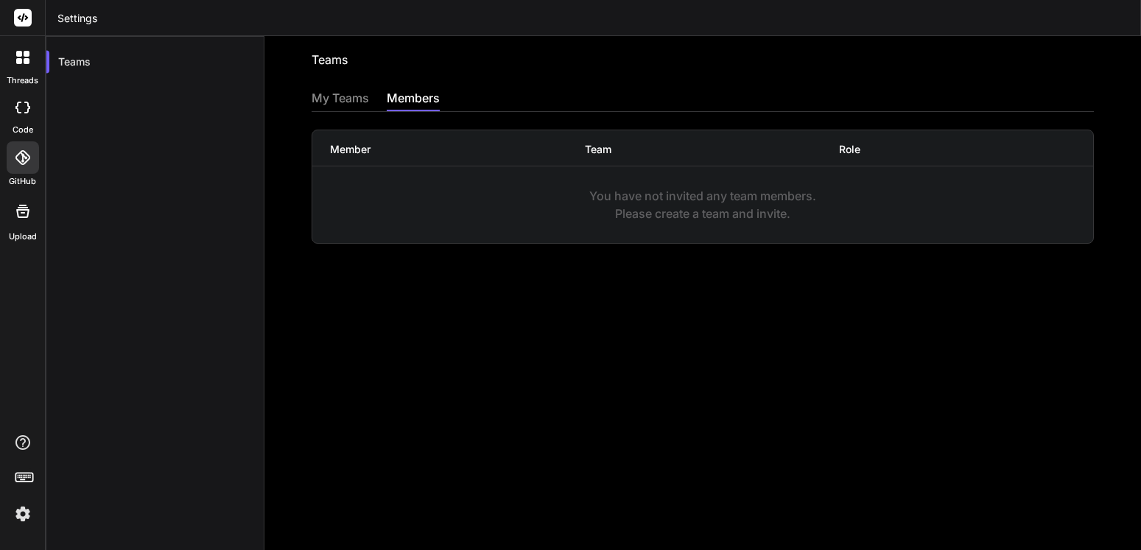
click at [335, 99] on div "My Teams" at bounding box center [340, 99] width 57 height 21
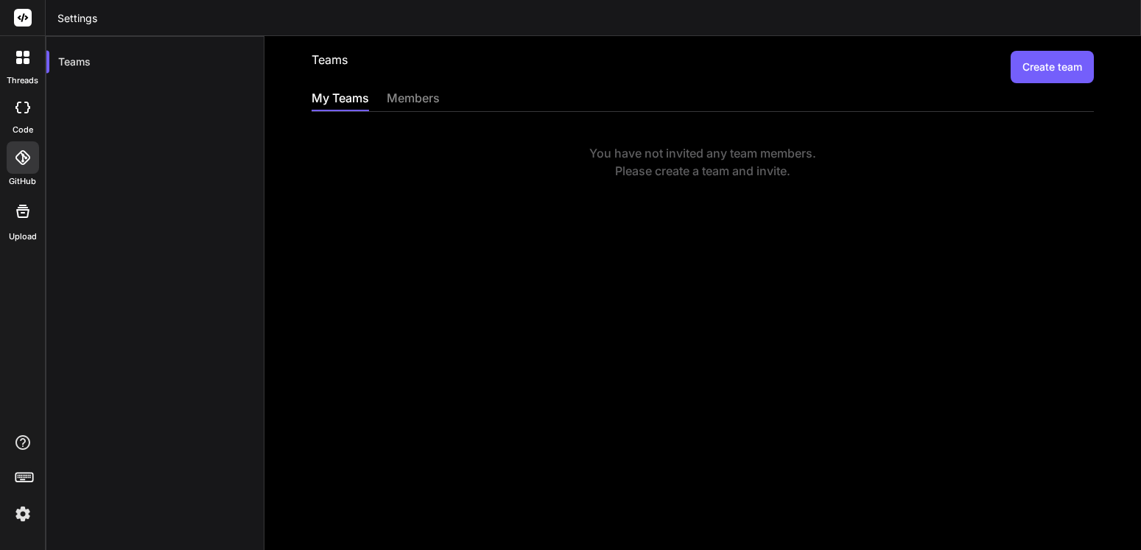
click at [16, 67] on div at bounding box center [22, 57] width 31 height 31
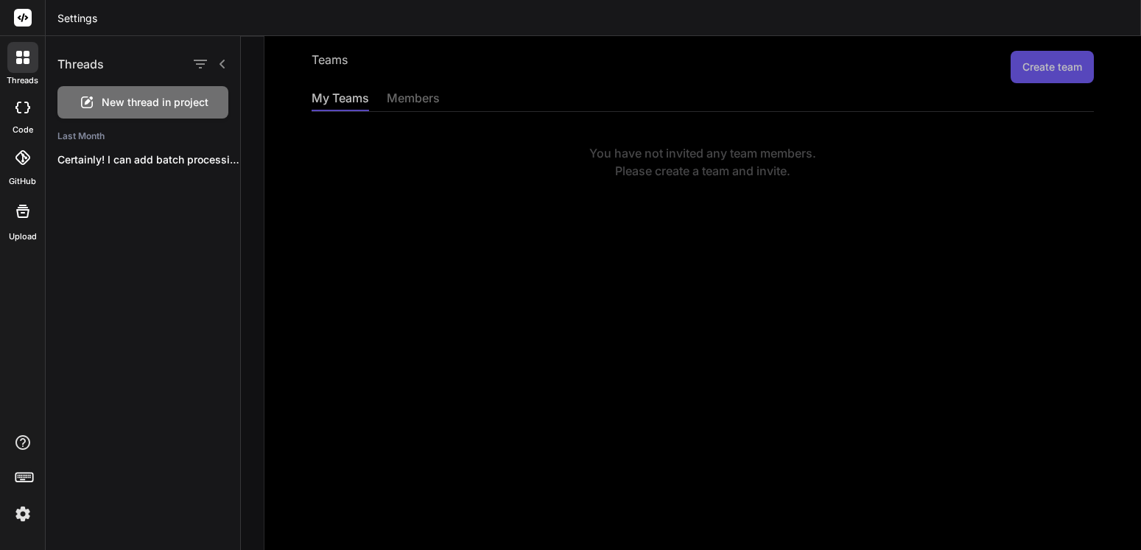
click at [29, 105] on icon at bounding box center [22, 108] width 15 height 12
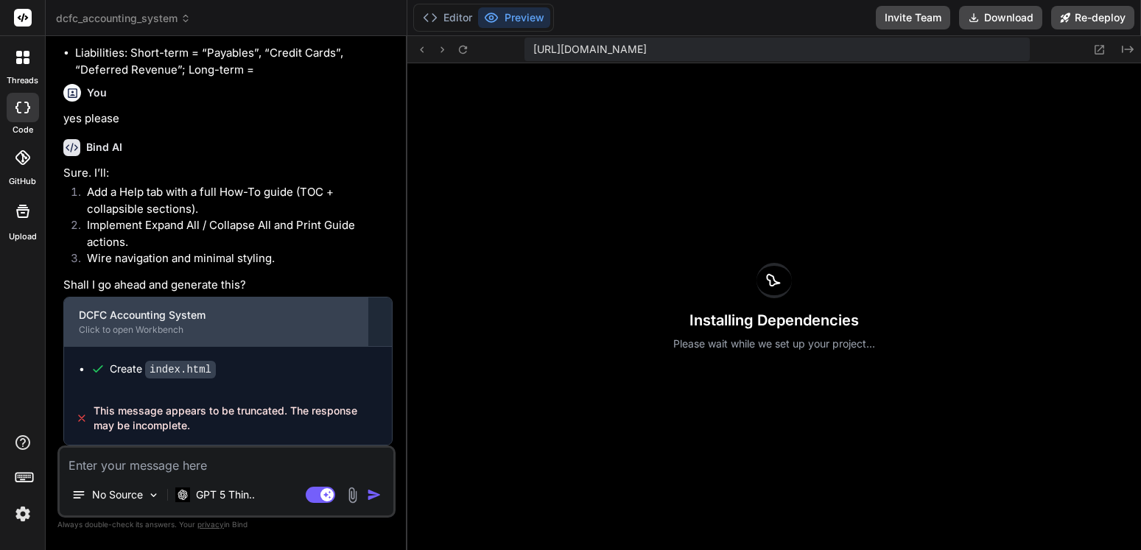
scroll to position [4002, 0]
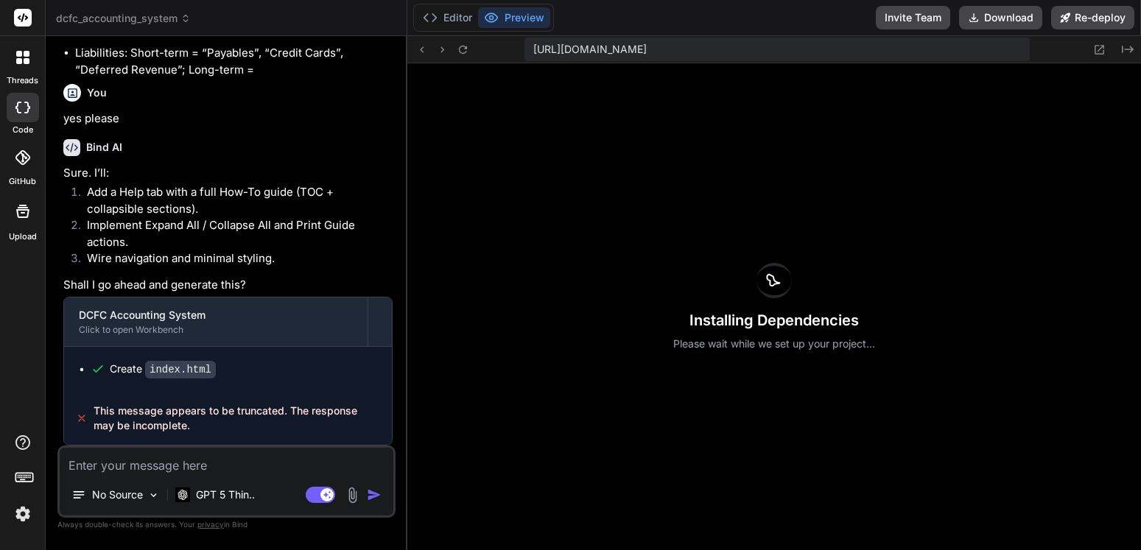
click at [207, 454] on textarea at bounding box center [227, 461] width 334 height 27
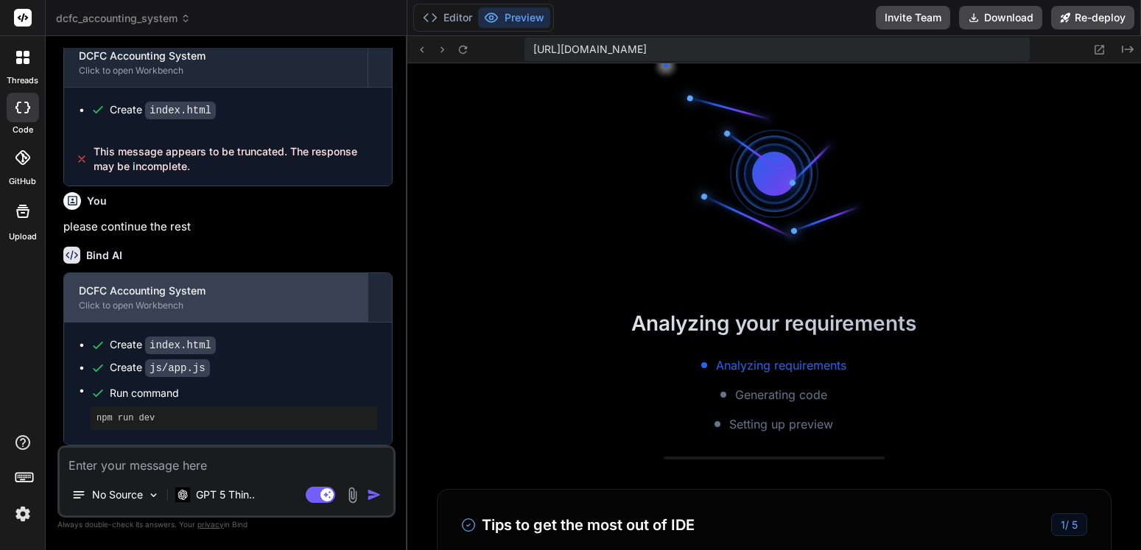
scroll to position [0, 0]
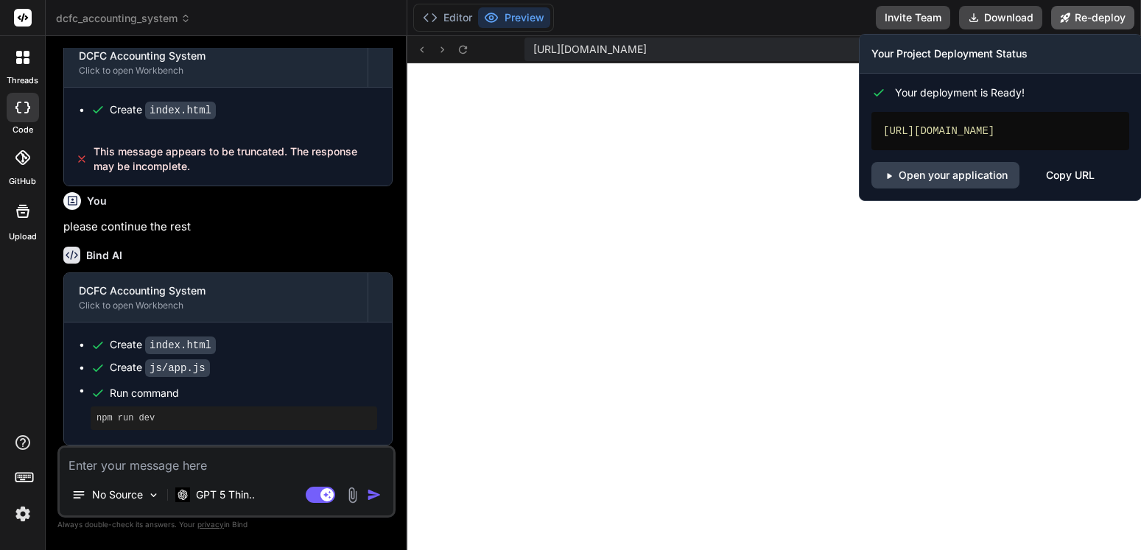
click at [1097, 21] on button "Re-deploy" at bounding box center [1092, 18] width 83 height 24
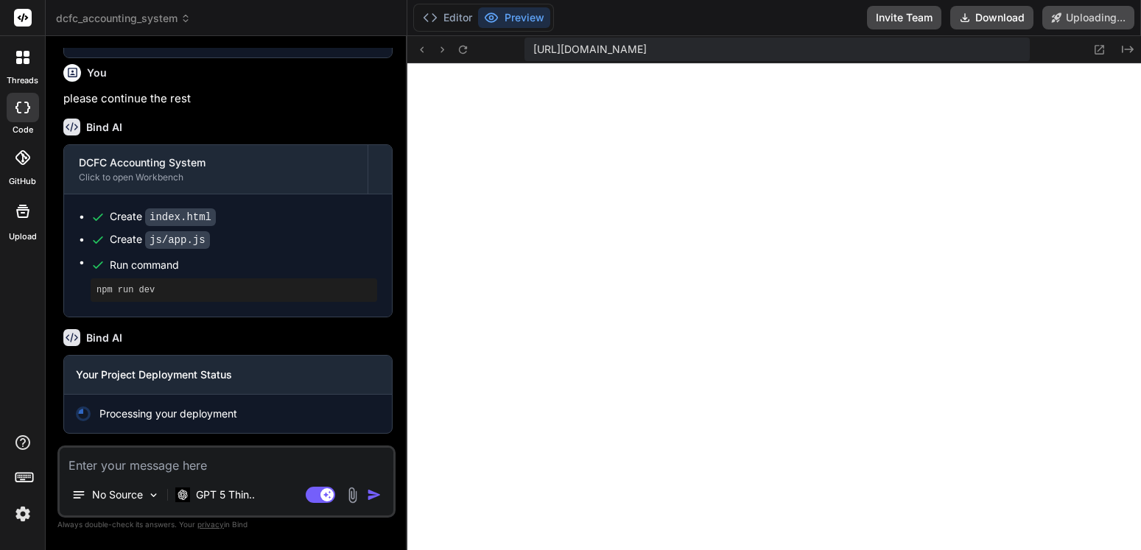
scroll to position [4390, 0]
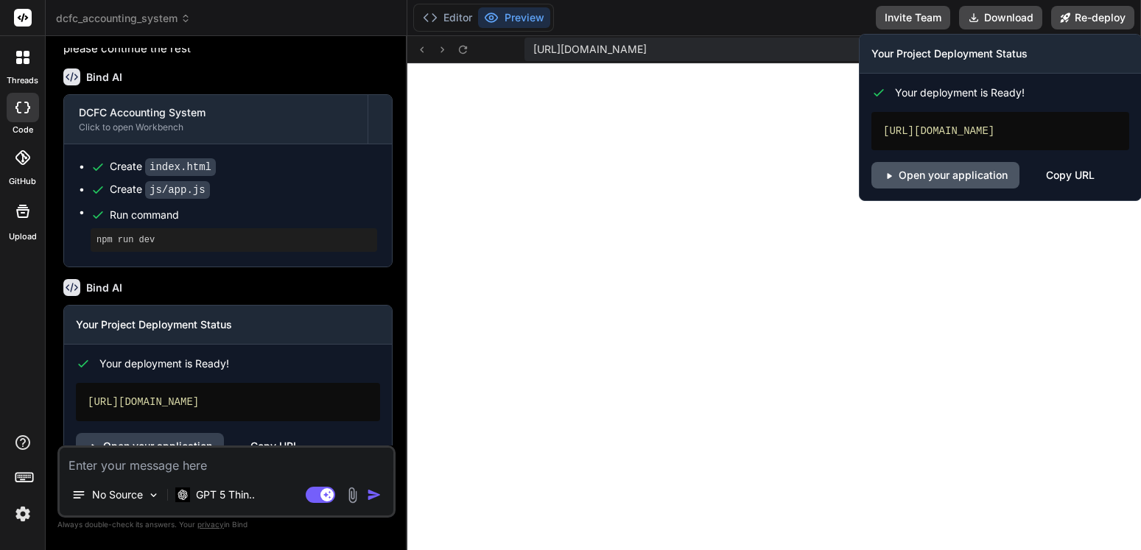
click at [941, 175] on link "Open your application" at bounding box center [945, 175] width 148 height 27
